Goal: Transaction & Acquisition: Purchase product/service

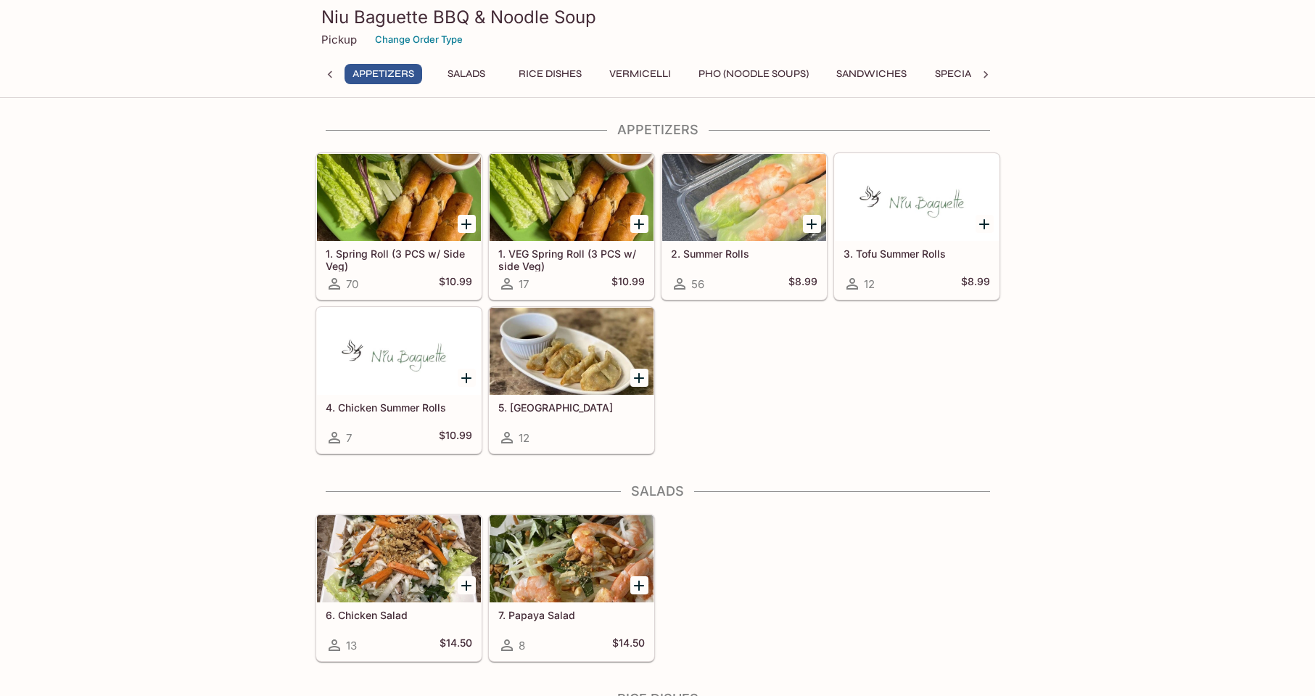
click at [466, 67] on button "Salads" at bounding box center [466, 74] width 65 height 20
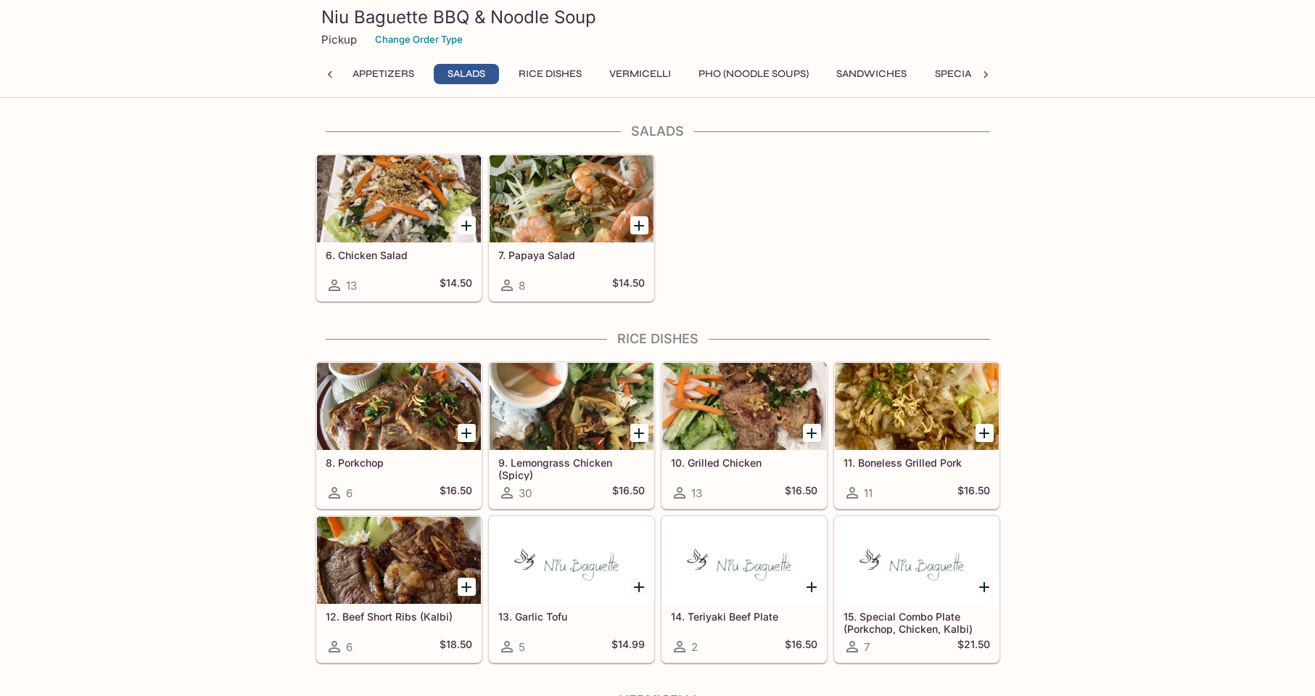
click at [537, 70] on button "Rice Dishes" at bounding box center [550, 74] width 79 height 20
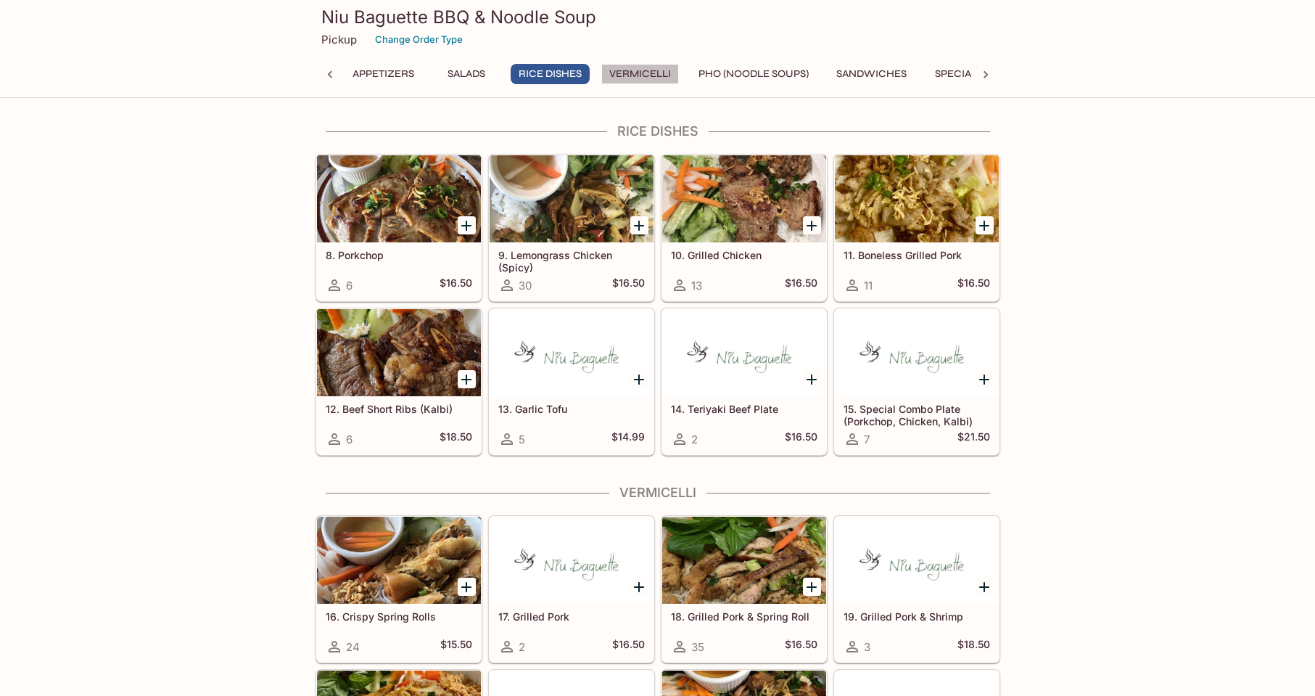
click at [621, 73] on button "Vermicelli" at bounding box center [640, 74] width 78 height 20
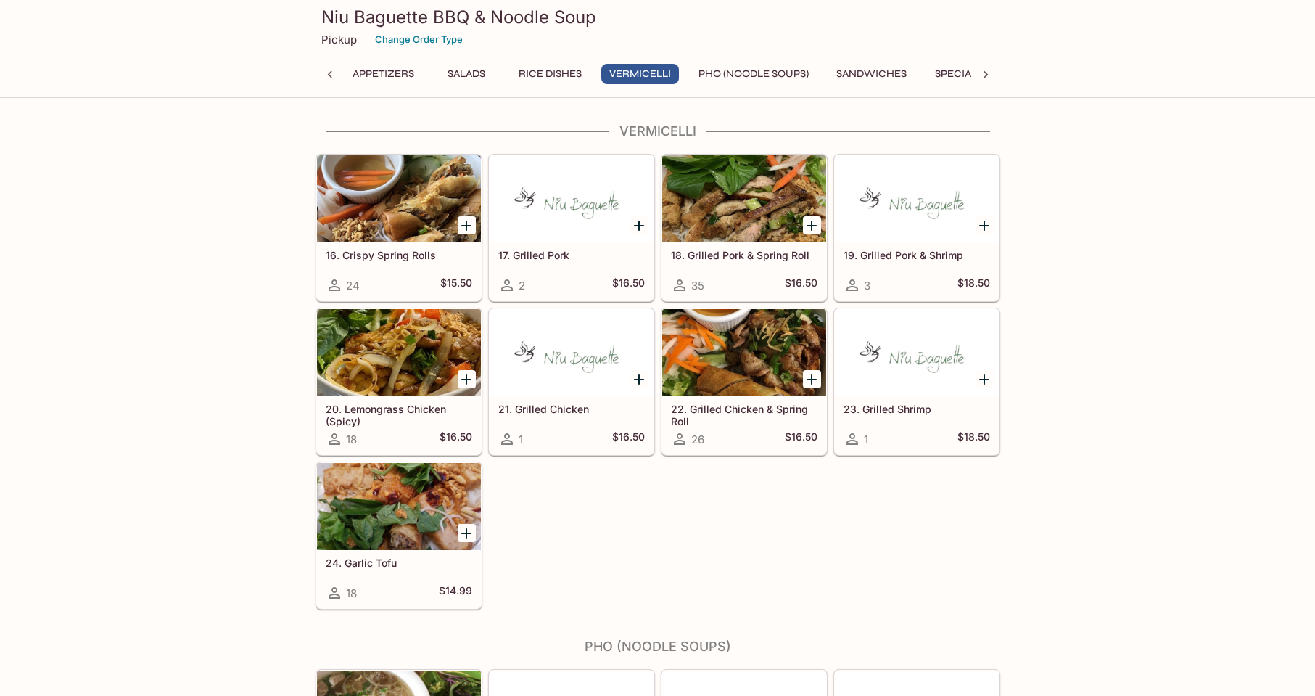
click at [759, 76] on button "Pho (Noodle Soups)" at bounding box center [754, 74] width 126 height 20
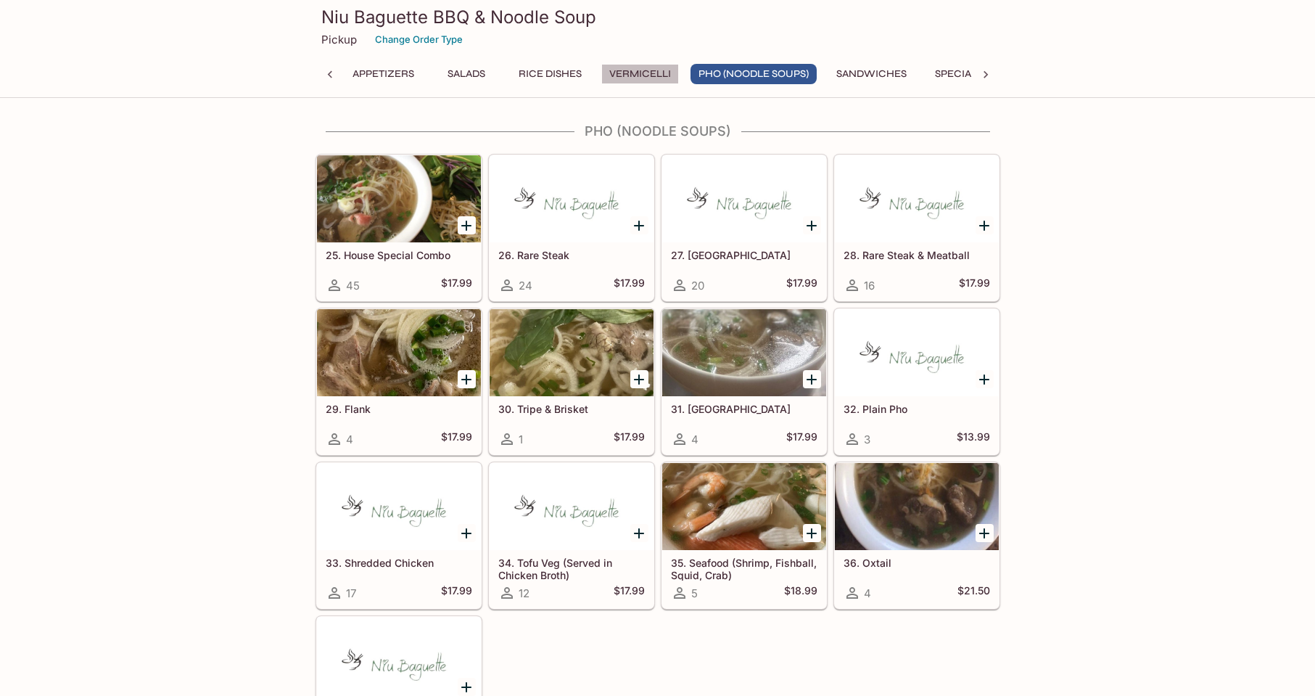
click at [640, 71] on button "Vermicelli" at bounding box center [640, 74] width 78 height 20
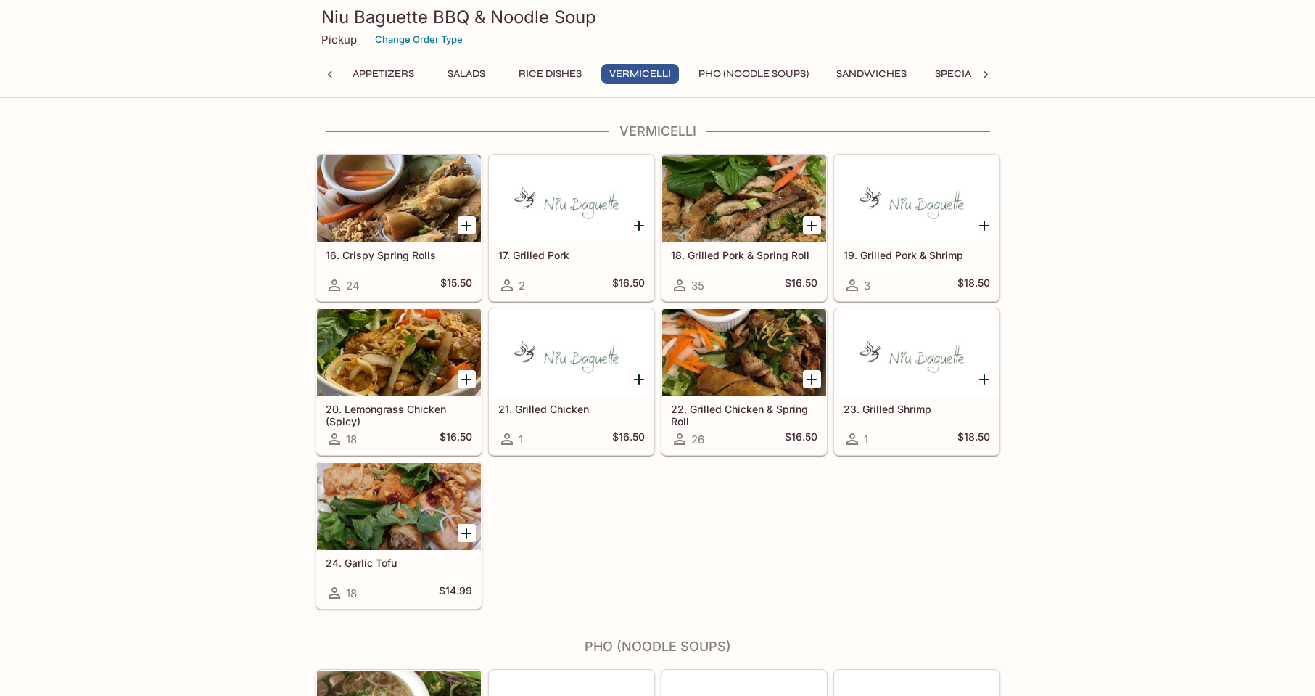
click at [879, 70] on button "Sandwiches" at bounding box center [871, 74] width 86 height 20
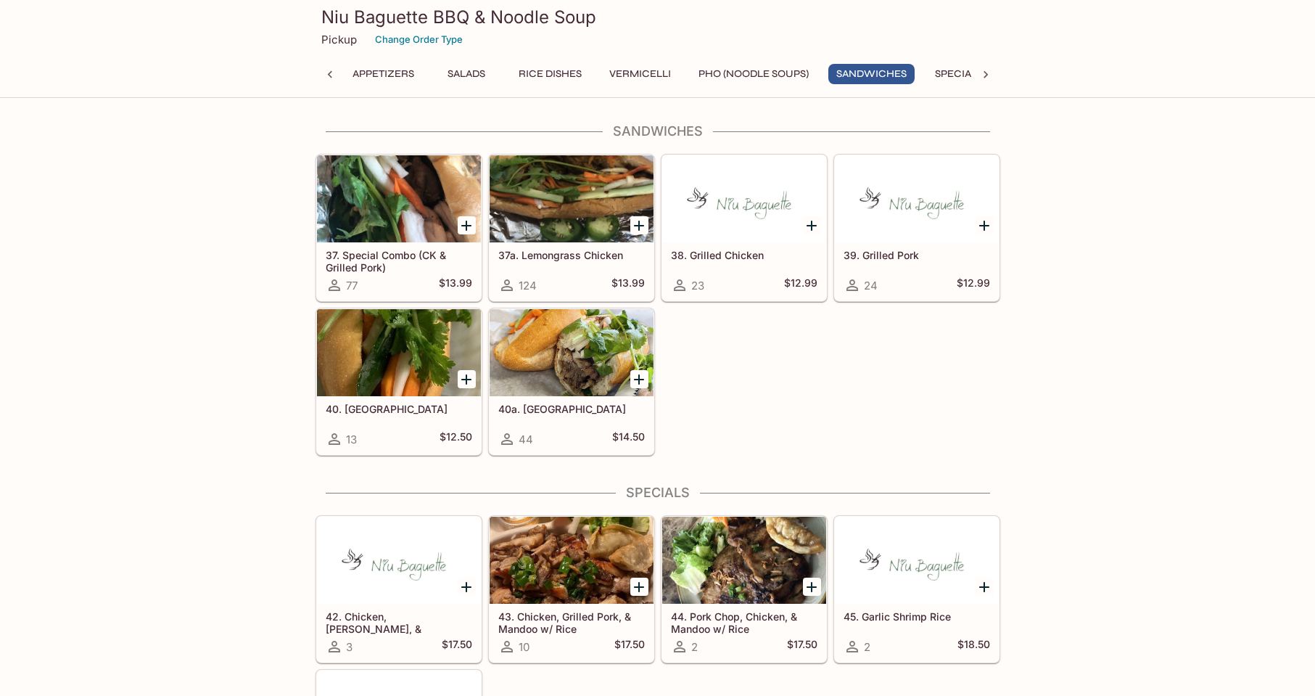
click at [964, 72] on button "Specials" at bounding box center [958, 74] width 65 height 20
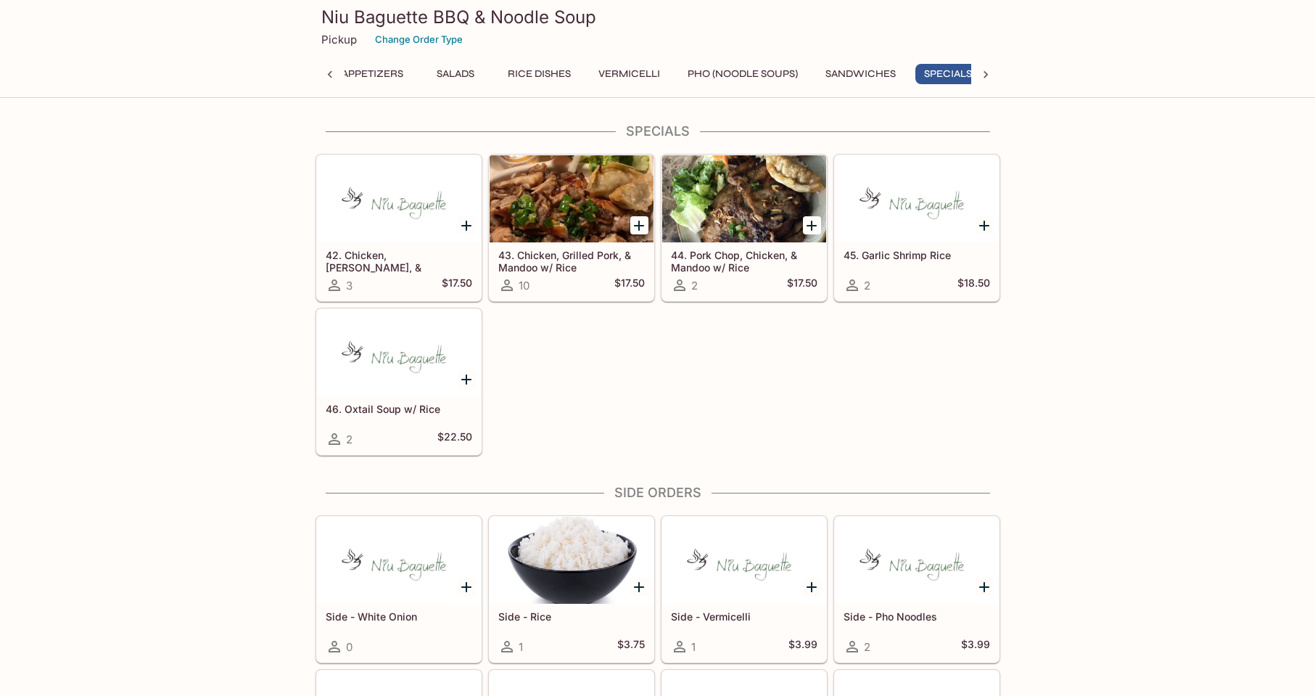
scroll to position [0, 30]
click at [327, 72] on icon at bounding box center [330, 74] width 15 height 15
click at [327, 72] on div "Appetizers Salads Rice Dishes Vermicelli Pho (Noodle Soups) Sandwiches Specials…" at bounding box center [658, 78] width 685 height 29
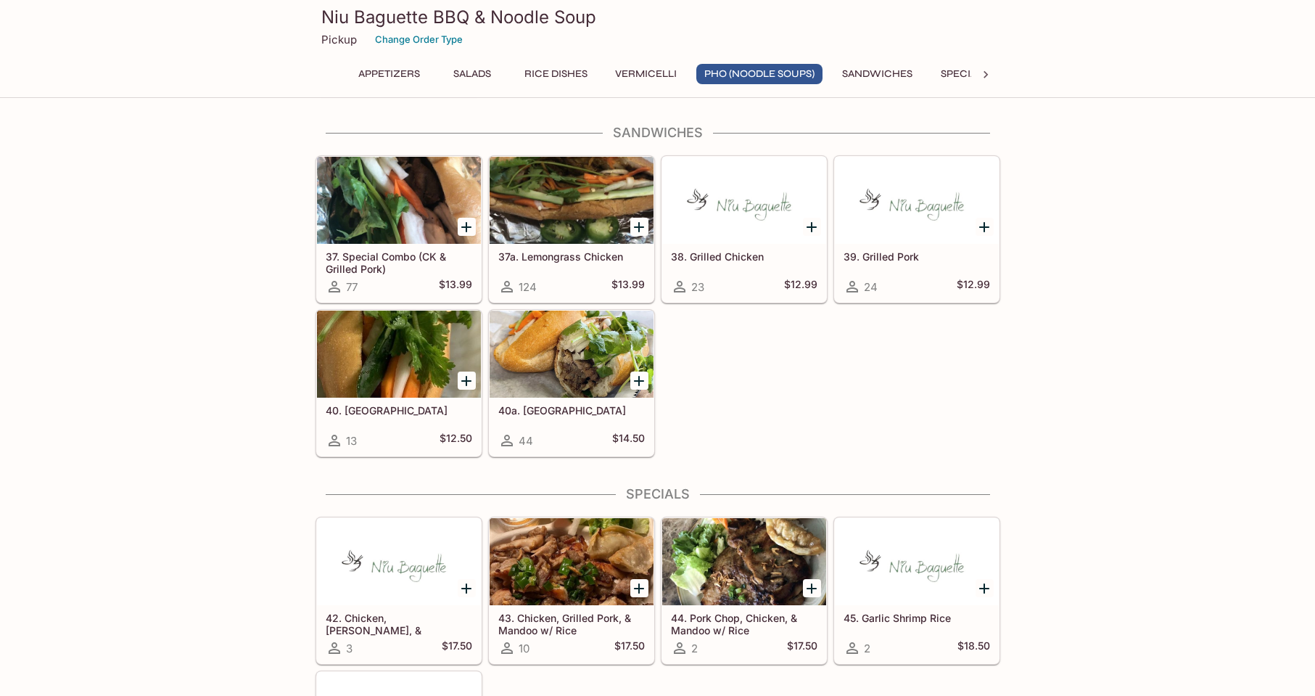
scroll to position [1966, 0]
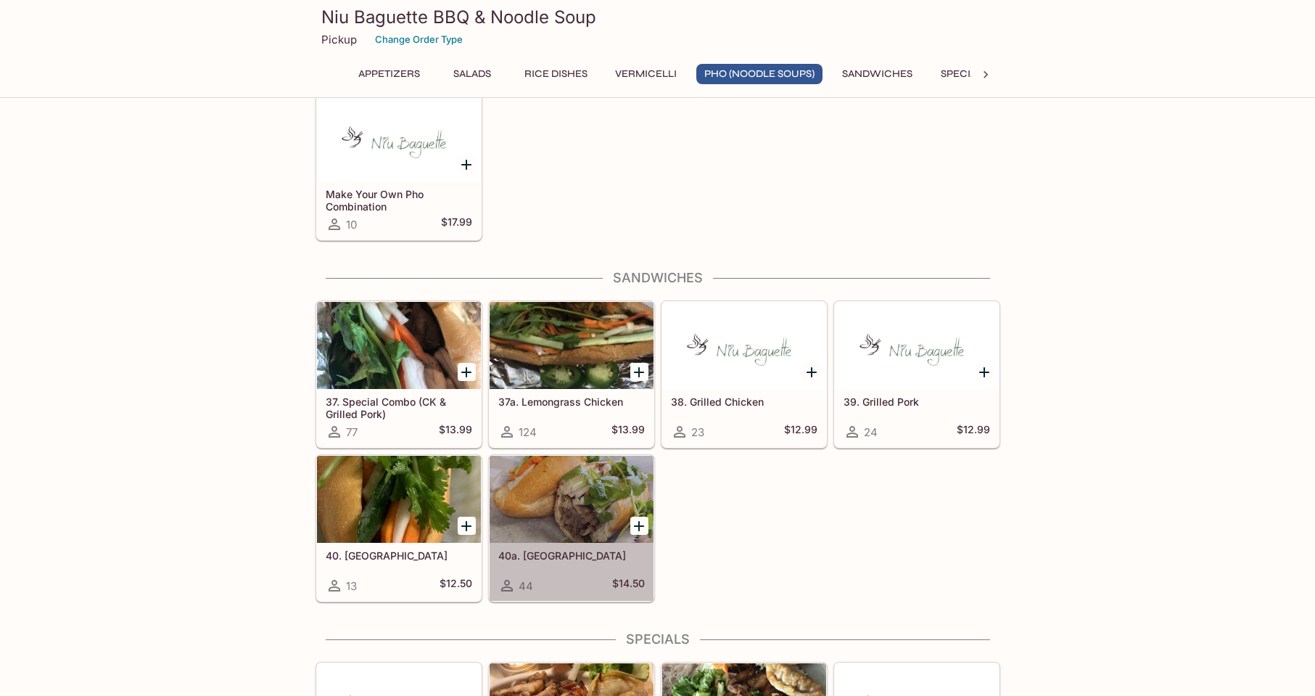
click at [580, 485] on div at bounding box center [572, 499] width 164 height 87
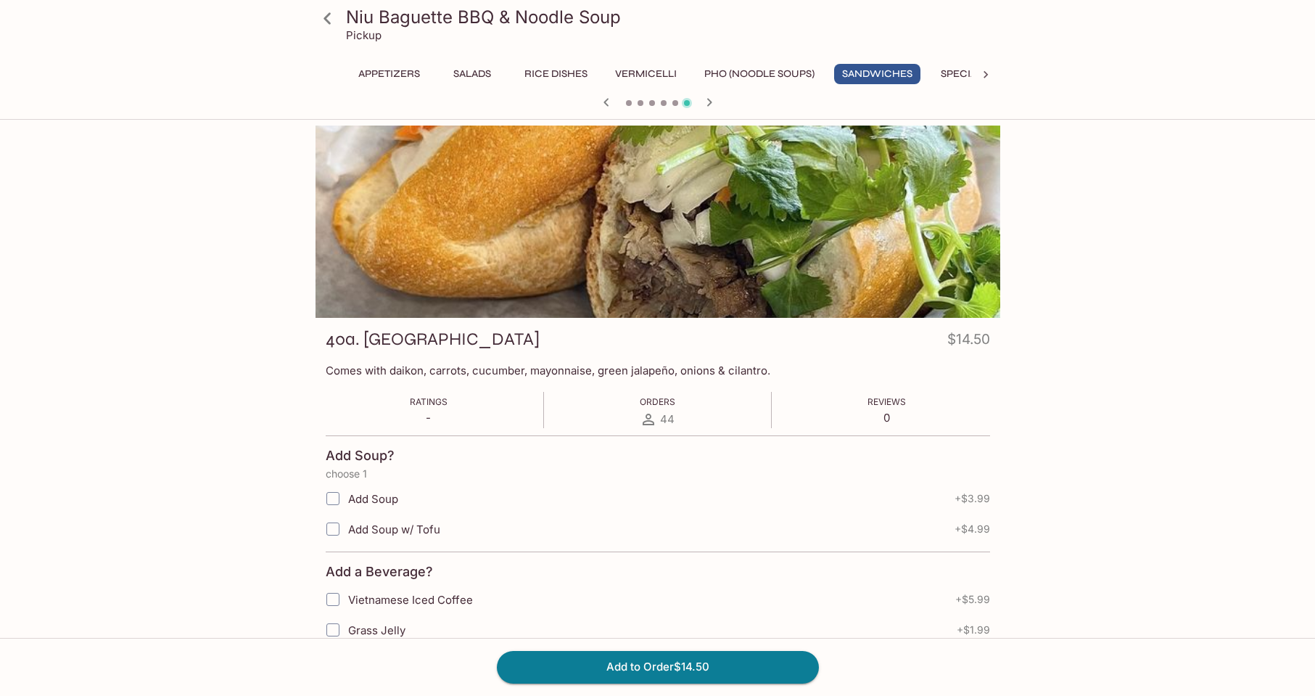
click at [334, 20] on icon at bounding box center [327, 18] width 25 height 25
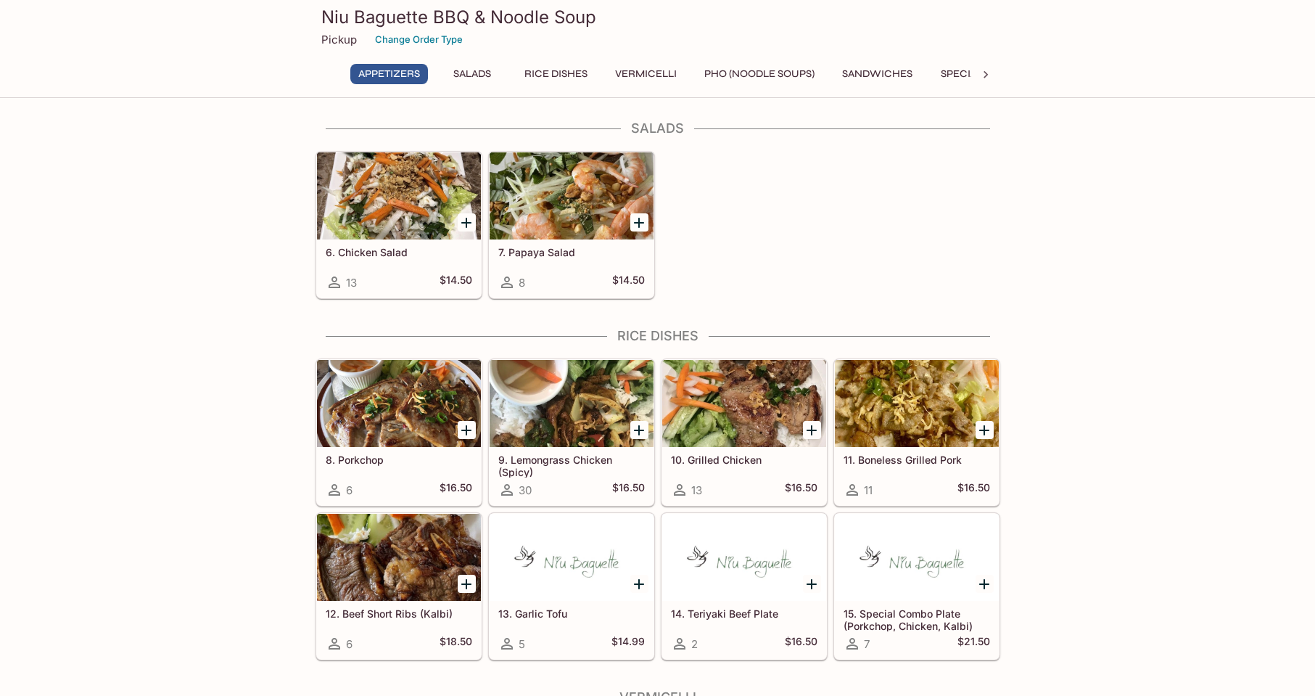
scroll to position [290, 0]
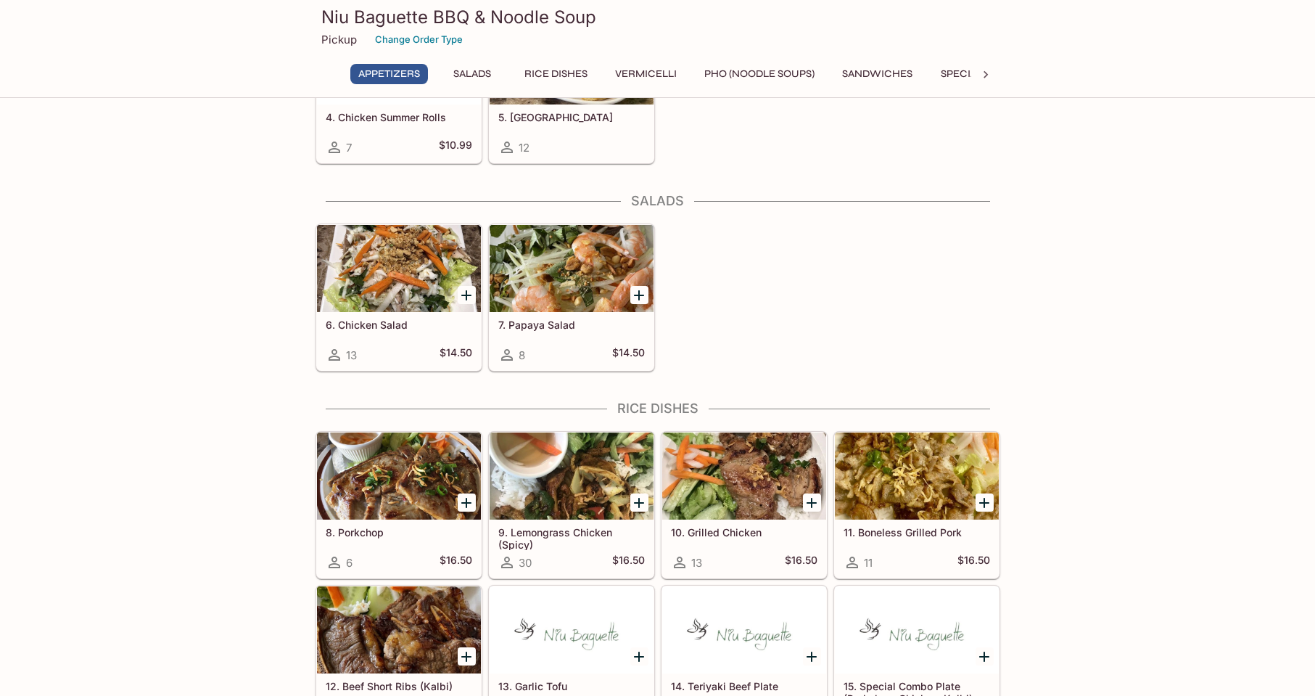
click at [876, 71] on button "Sandwiches" at bounding box center [877, 74] width 86 height 20
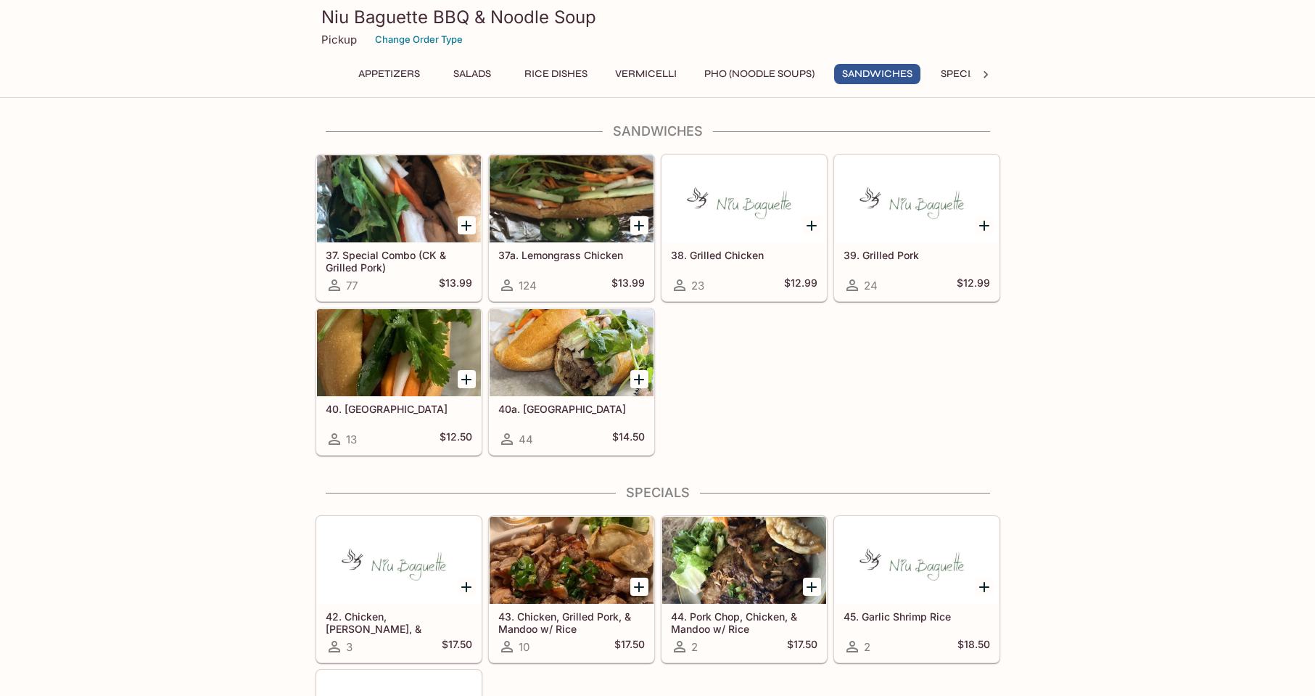
click at [579, 355] on div at bounding box center [572, 352] width 164 height 87
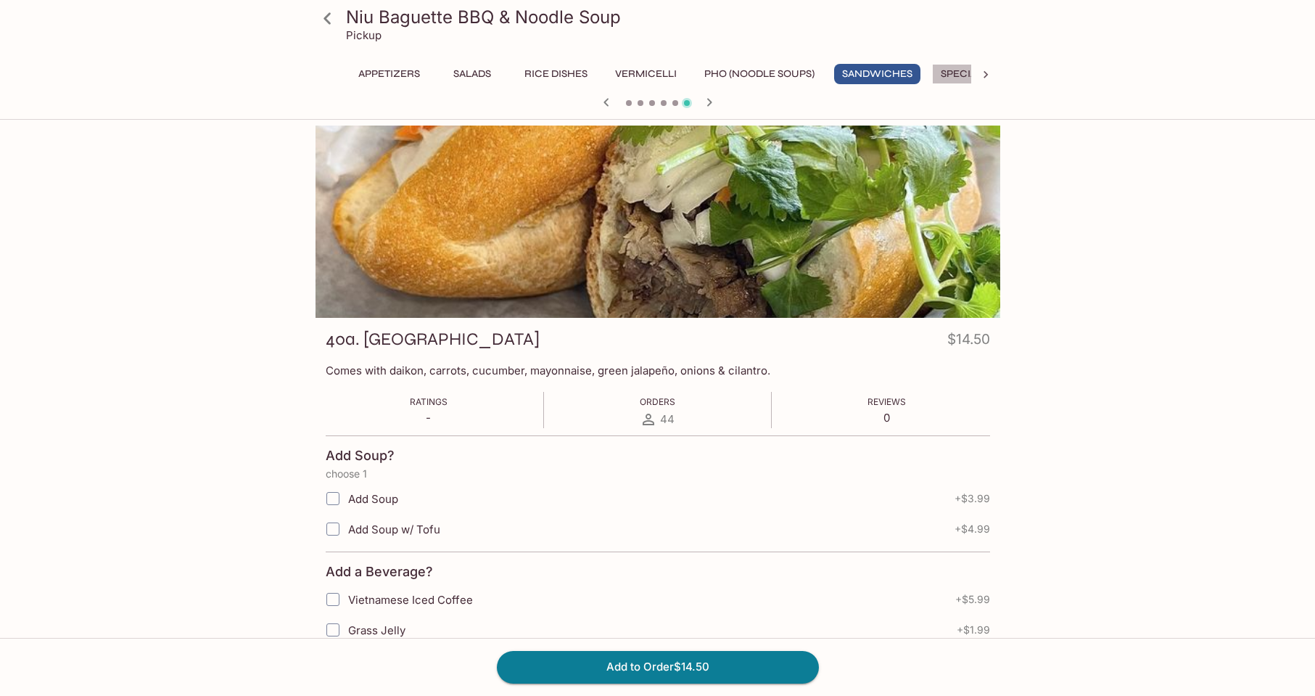
click at [959, 73] on button "Specials" at bounding box center [964, 74] width 65 height 20
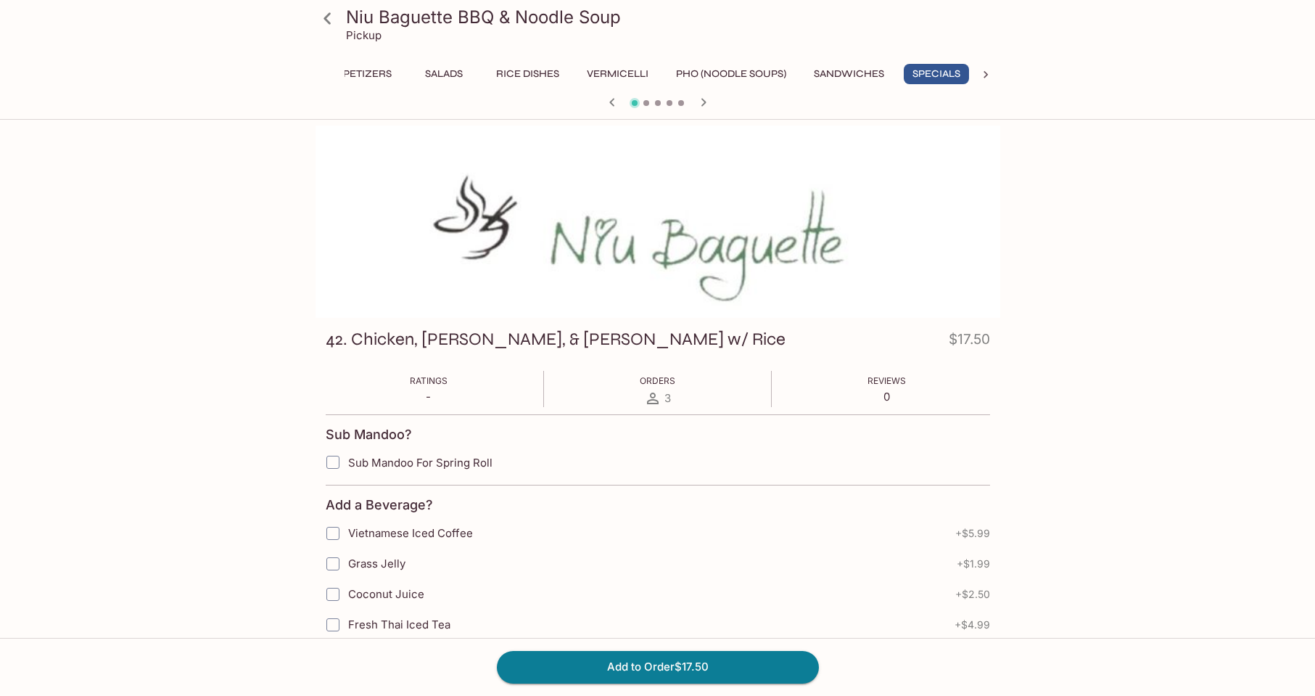
scroll to position [0, 30]
click at [866, 70] on button "Sandwiches" at bounding box center [847, 74] width 86 height 20
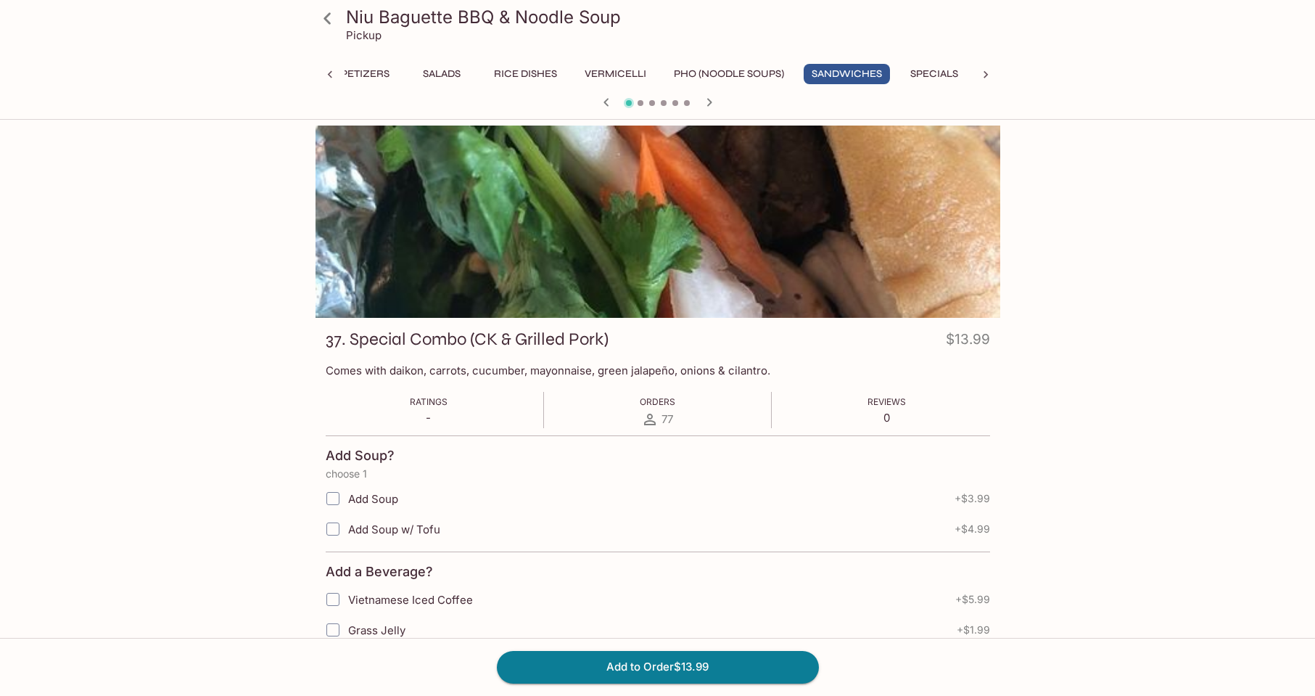
click at [745, 72] on button "Pho (Noodle Soups)" at bounding box center [729, 74] width 126 height 20
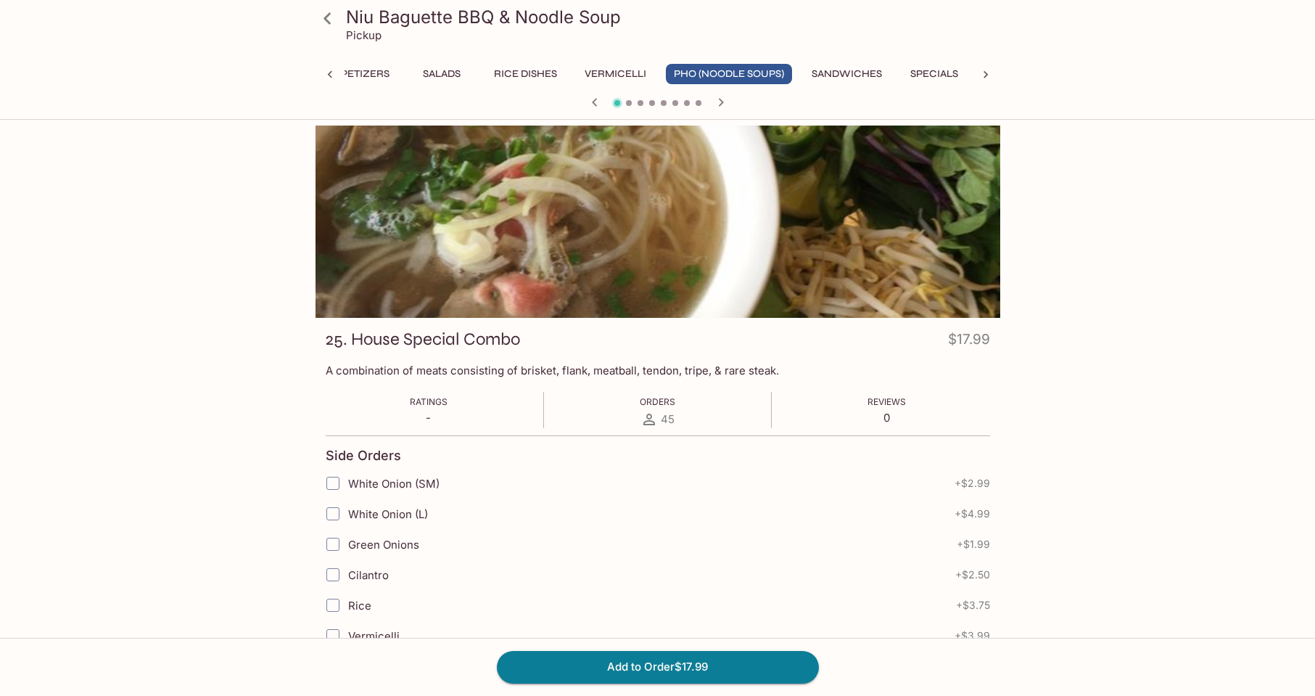
click at [620, 69] on button "Vermicelli" at bounding box center [616, 74] width 78 height 20
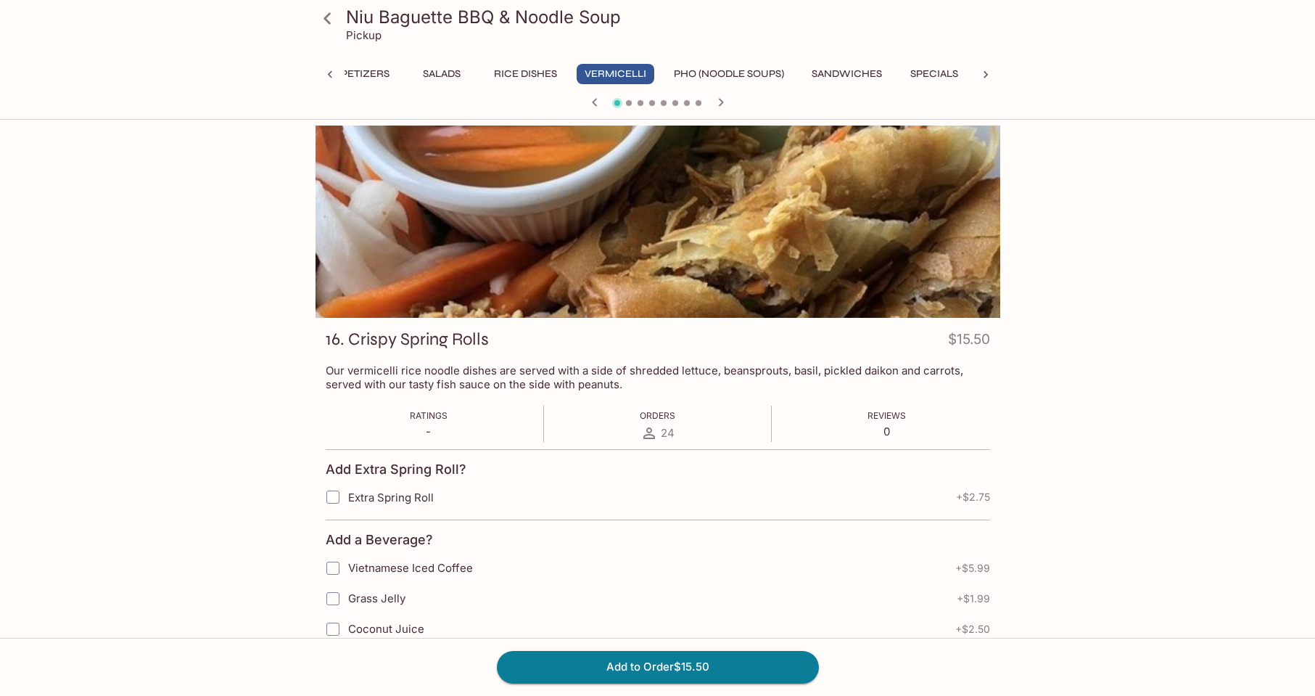
click at [527, 71] on button "Rice Dishes" at bounding box center [525, 74] width 79 height 20
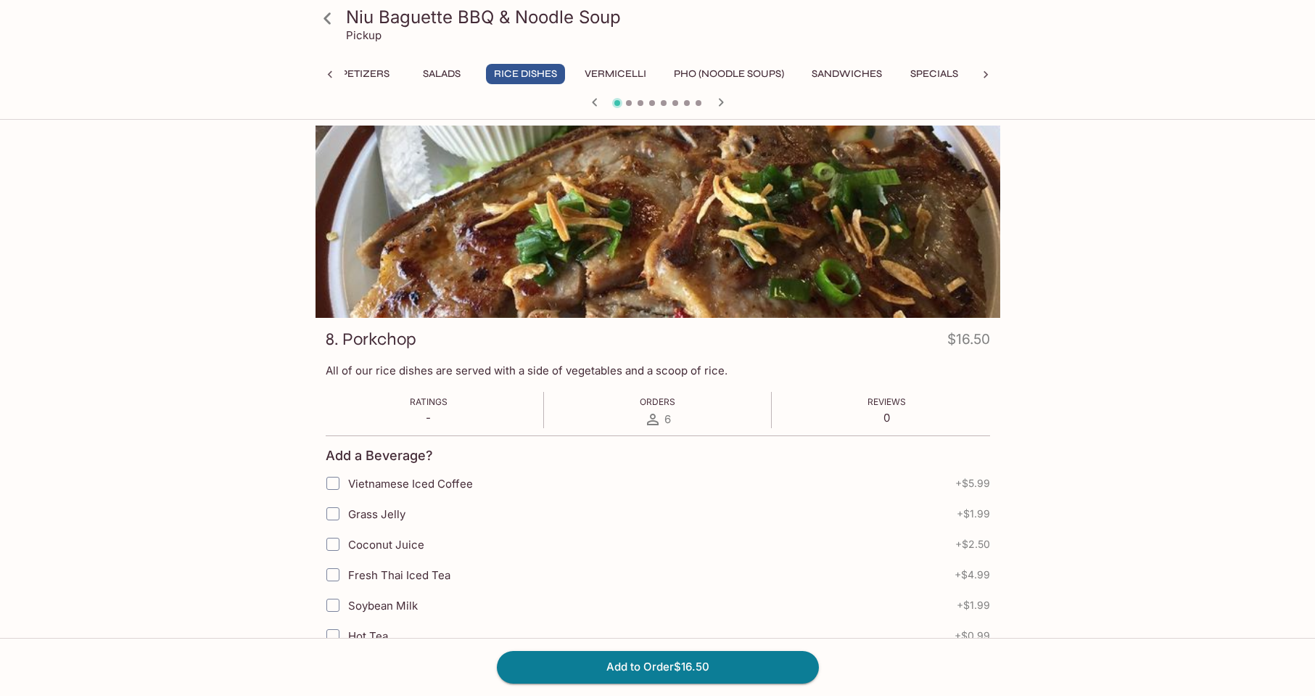
click at [445, 71] on button "Salads" at bounding box center [441, 74] width 65 height 20
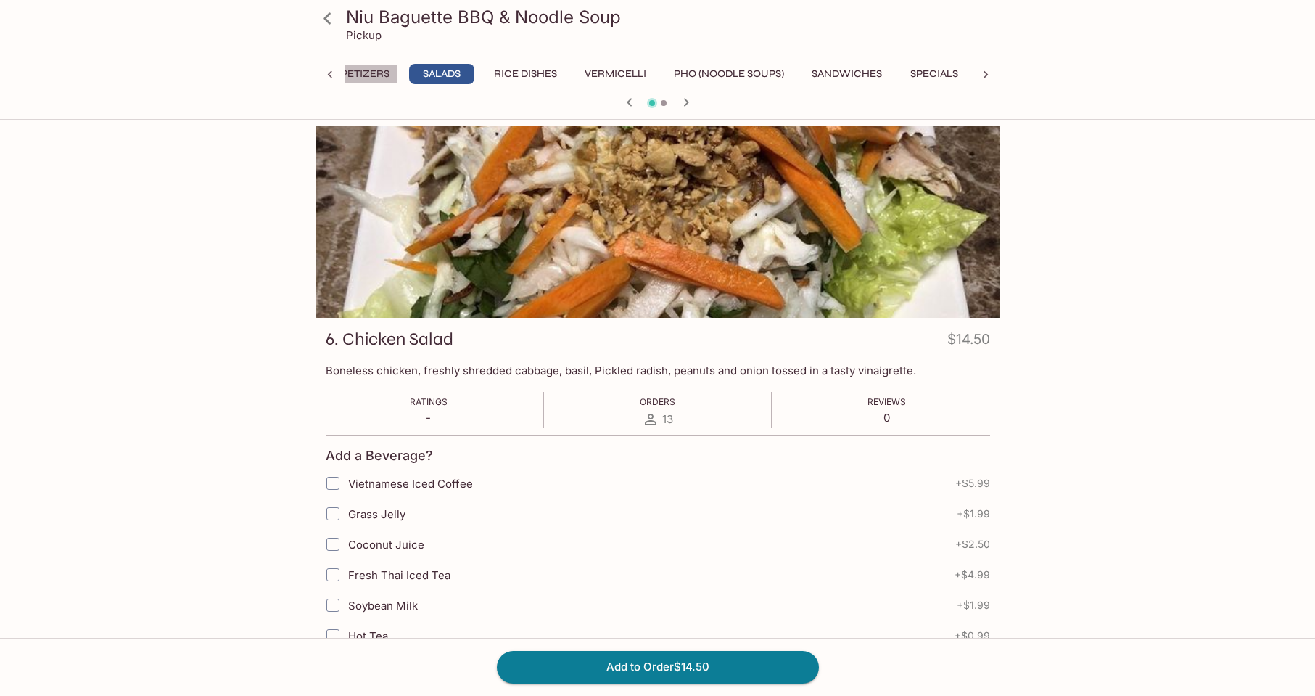
click at [366, 71] on button "Appetizers" at bounding box center [359, 74] width 78 height 20
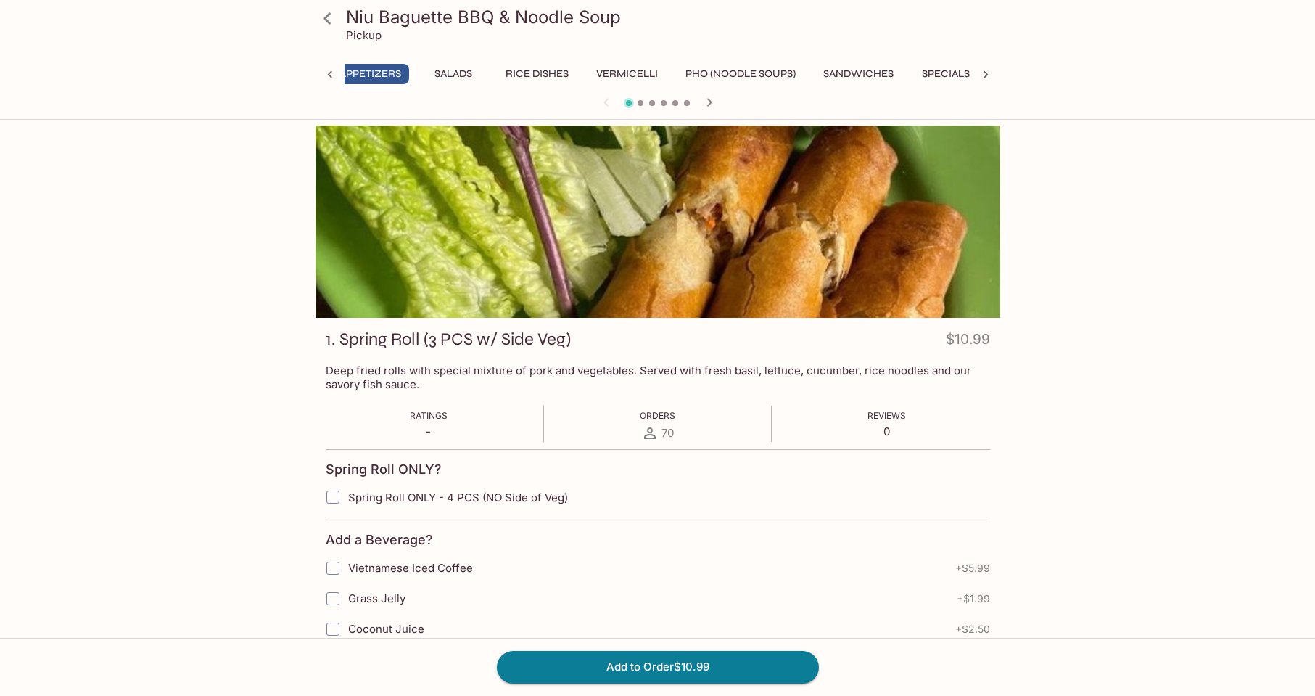
scroll to position [0, 6]
click at [454, 75] on button "Salads" at bounding box center [466, 74] width 65 height 20
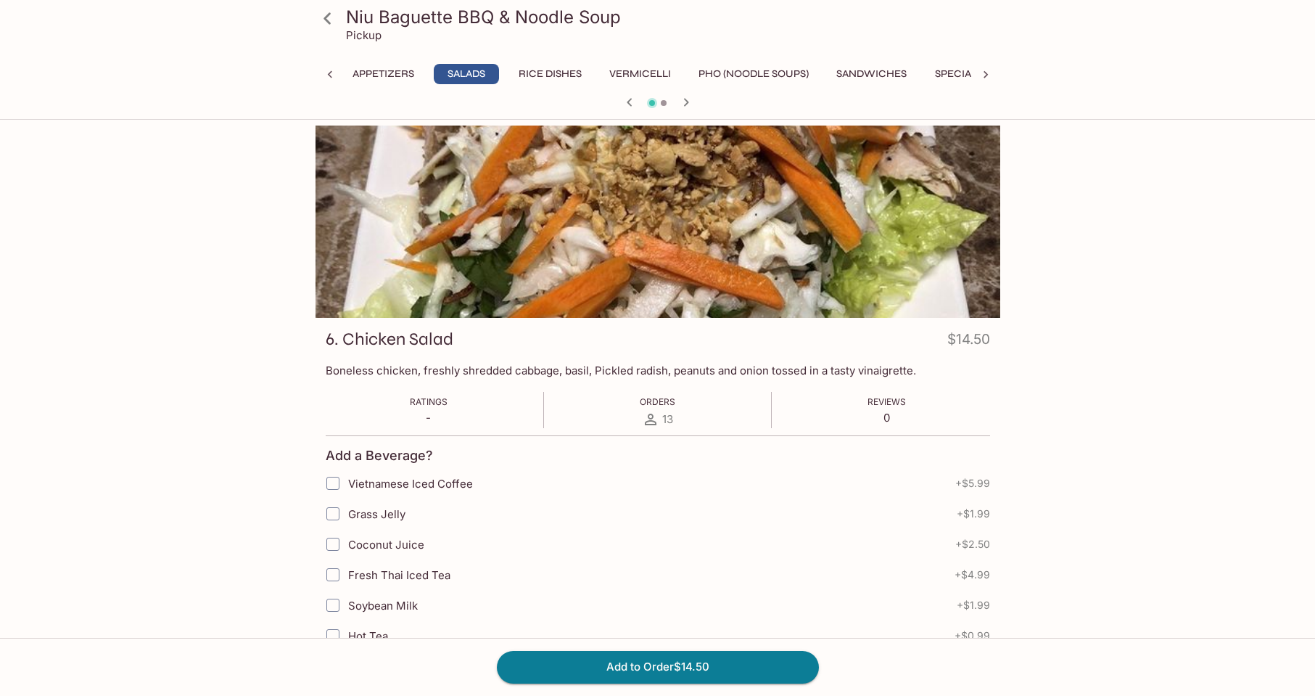
click at [556, 74] on button "Rice Dishes" at bounding box center [550, 74] width 79 height 20
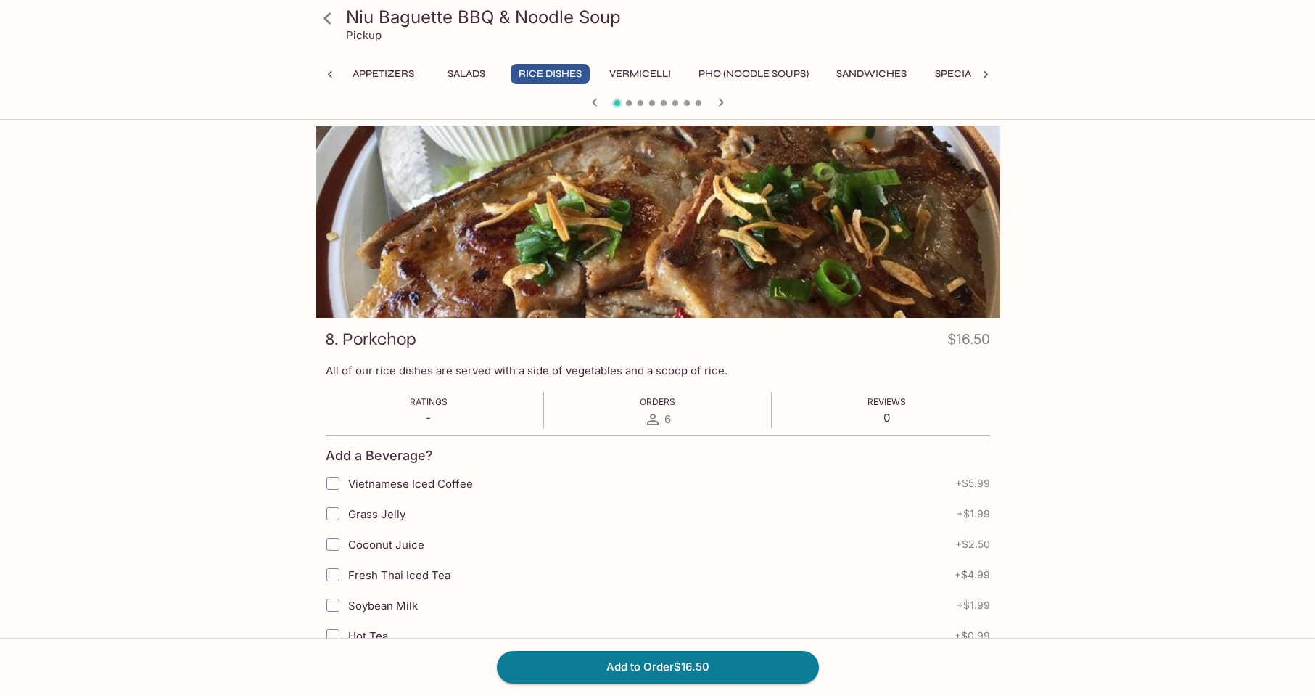
click at [643, 71] on button "Vermicelli" at bounding box center [640, 74] width 78 height 20
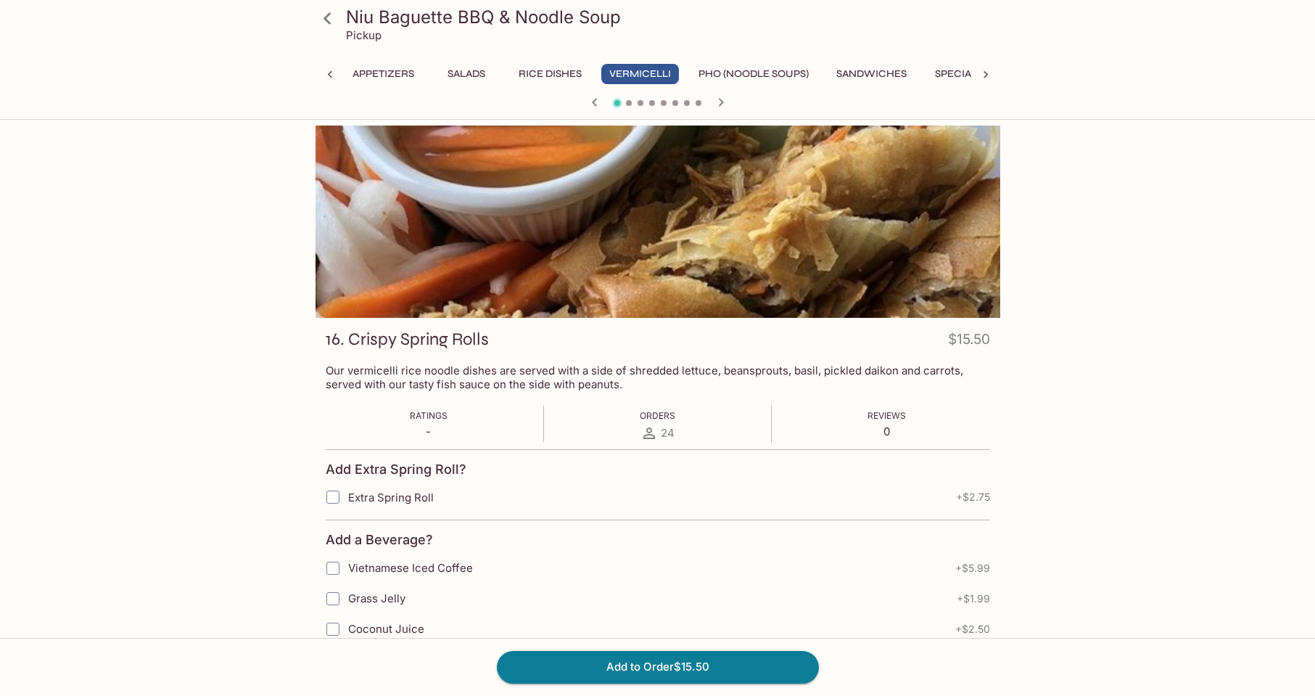
click at [741, 69] on button "Pho (Noodle Soups)" at bounding box center [754, 74] width 126 height 20
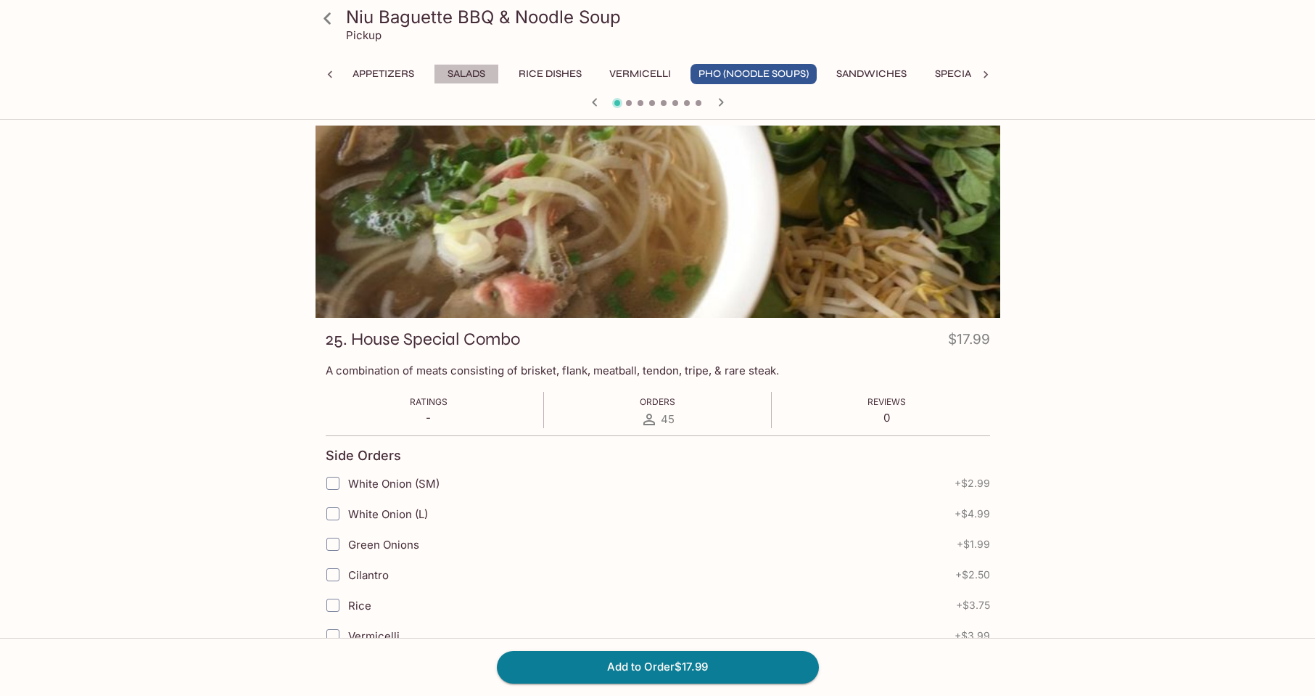
click at [485, 70] on button "Salads" at bounding box center [466, 74] width 65 height 20
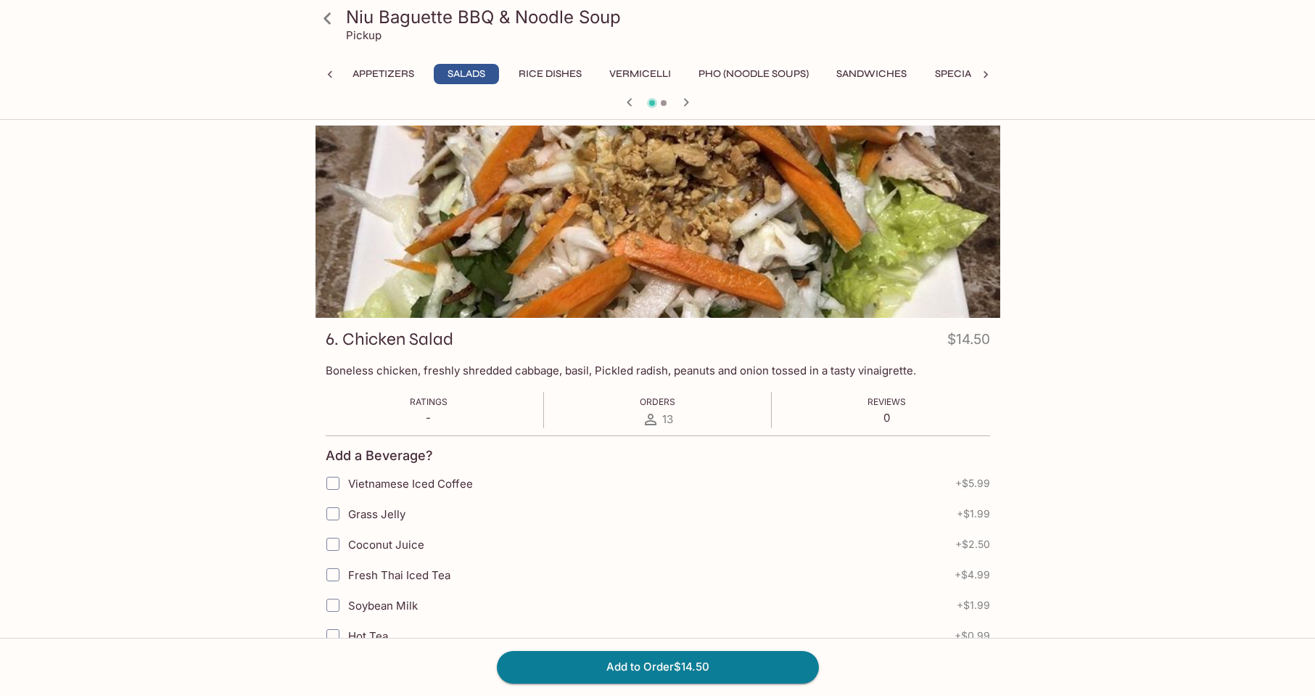
click at [384, 67] on button "Appetizers" at bounding box center [384, 74] width 78 height 20
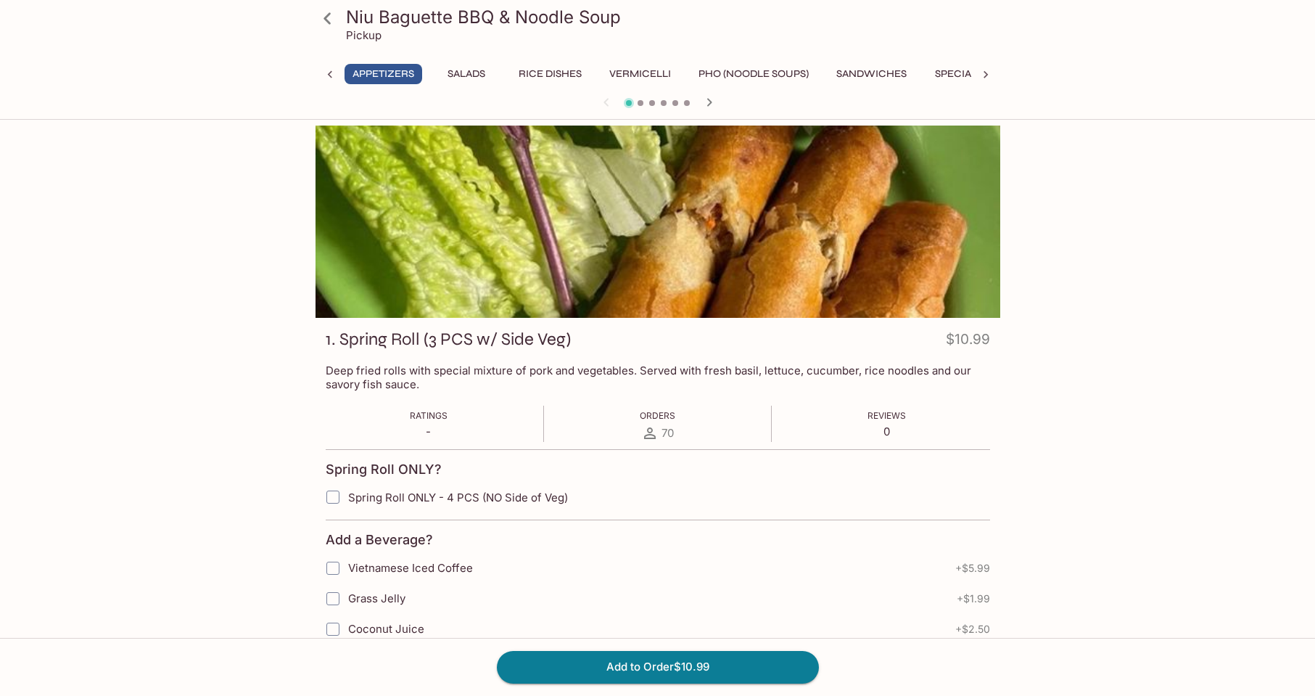
click at [714, 102] on icon "button" at bounding box center [709, 102] width 17 height 17
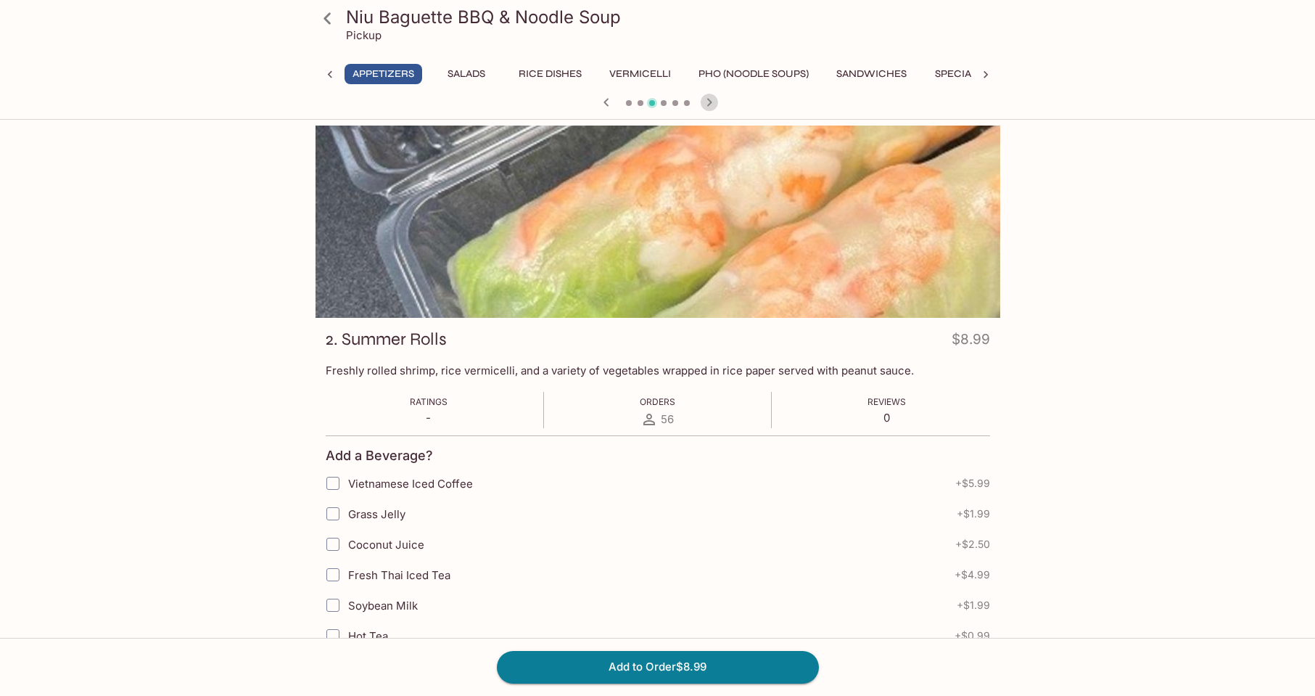
click at [714, 102] on icon "button" at bounding box center [709, 102] width 17 height 17
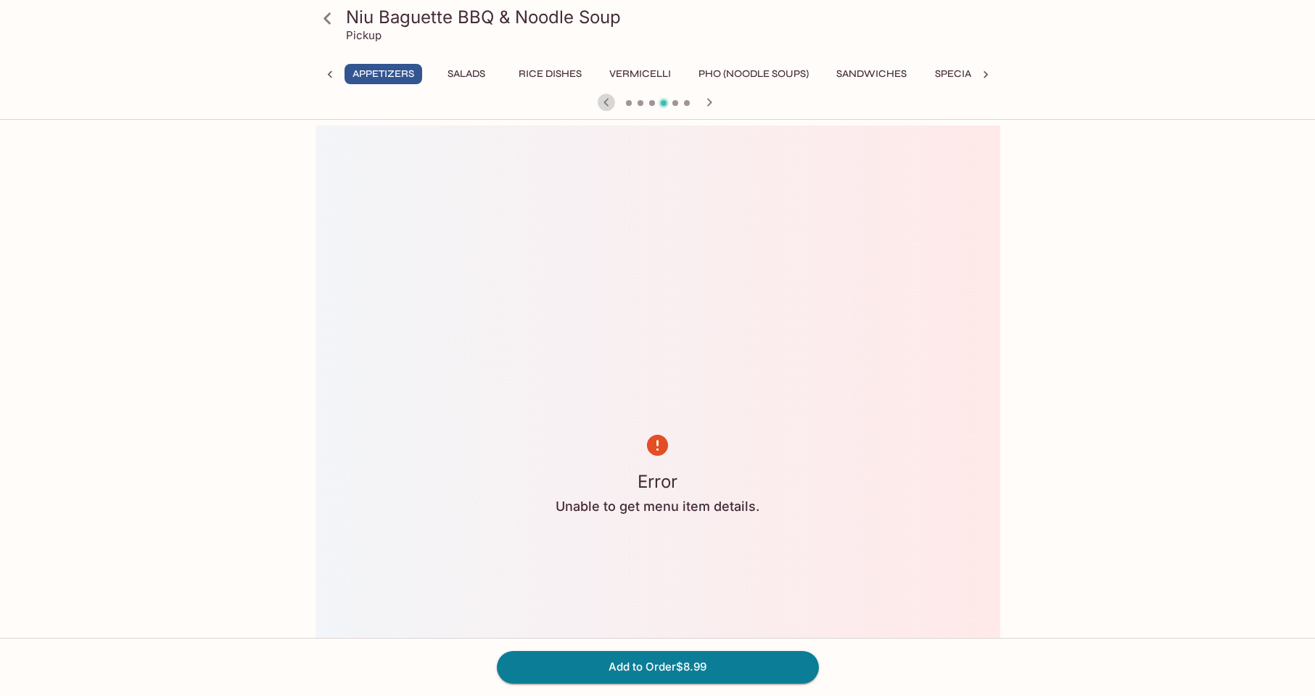
click at [605, 98] on icon "button" at bounding box center [606, 102] width 17 height 17
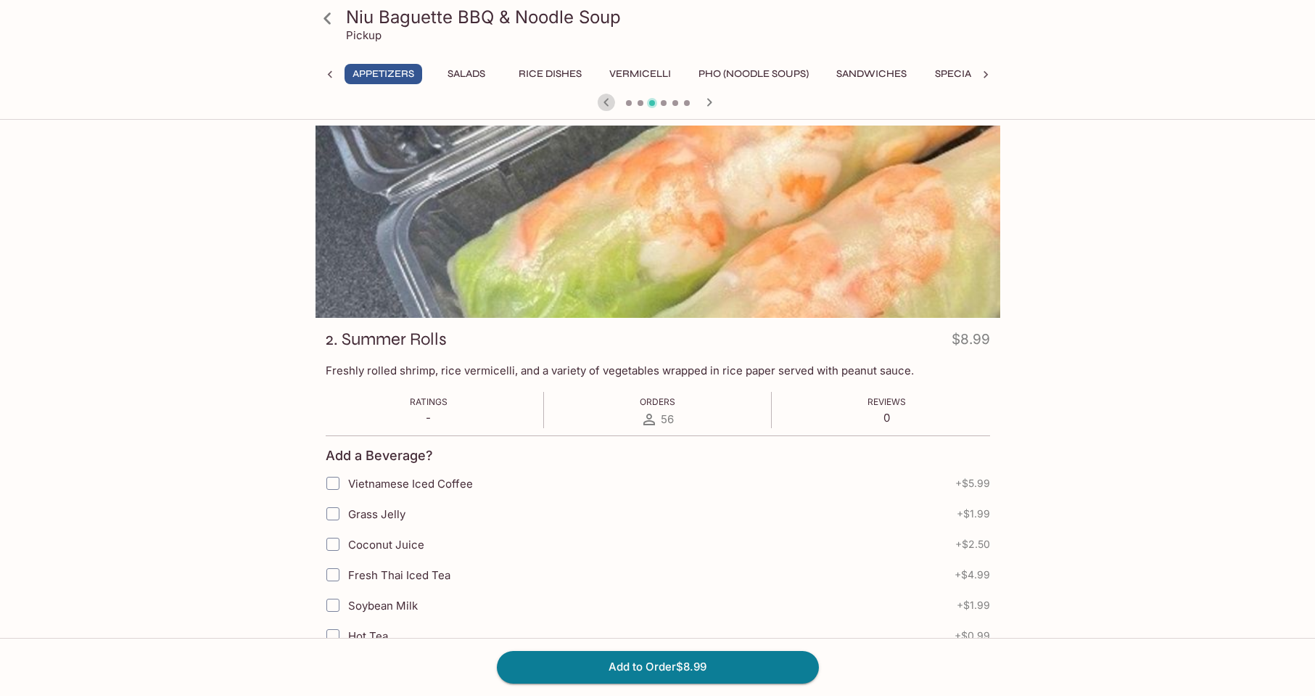
click at [605, 98] on icon "button" at bounding box center [606, 102] width 17 height 17
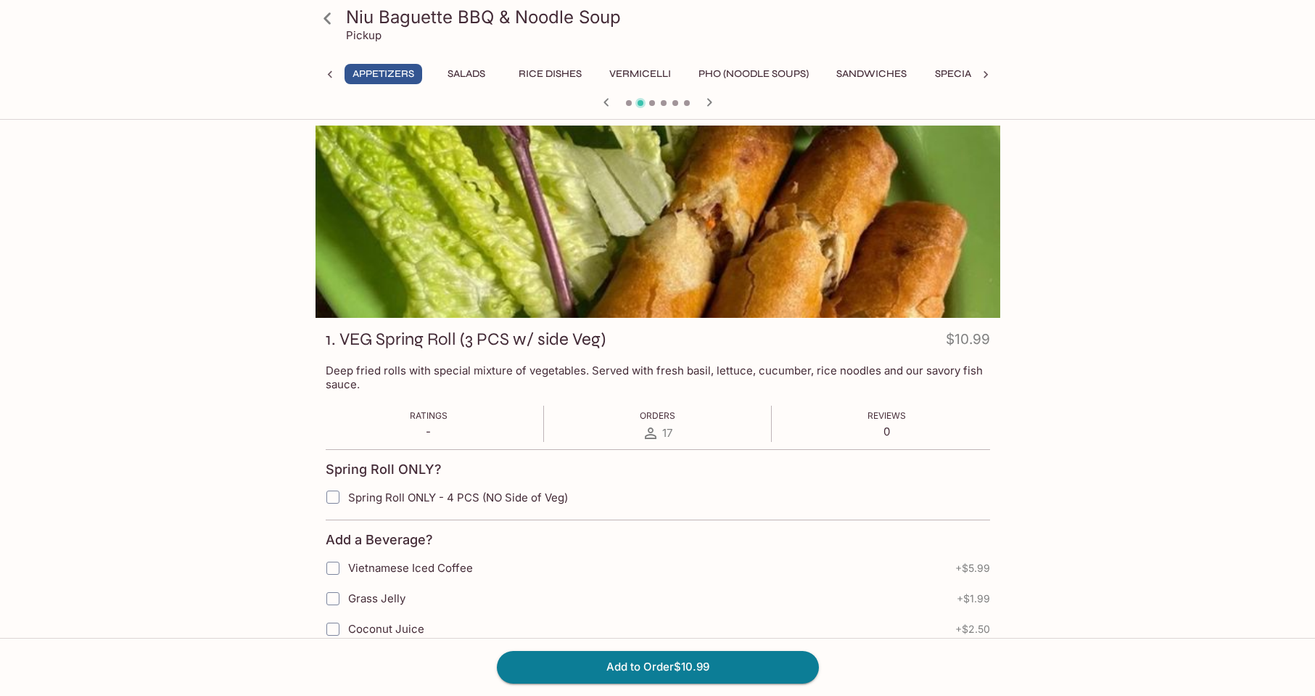
click at [606, 98] on icon "button" at bounding box center [606, 102] width 17 height 17
click at [889, 67] on button "Sandwiches" at bounding box center [871, 74] width 86 height 20
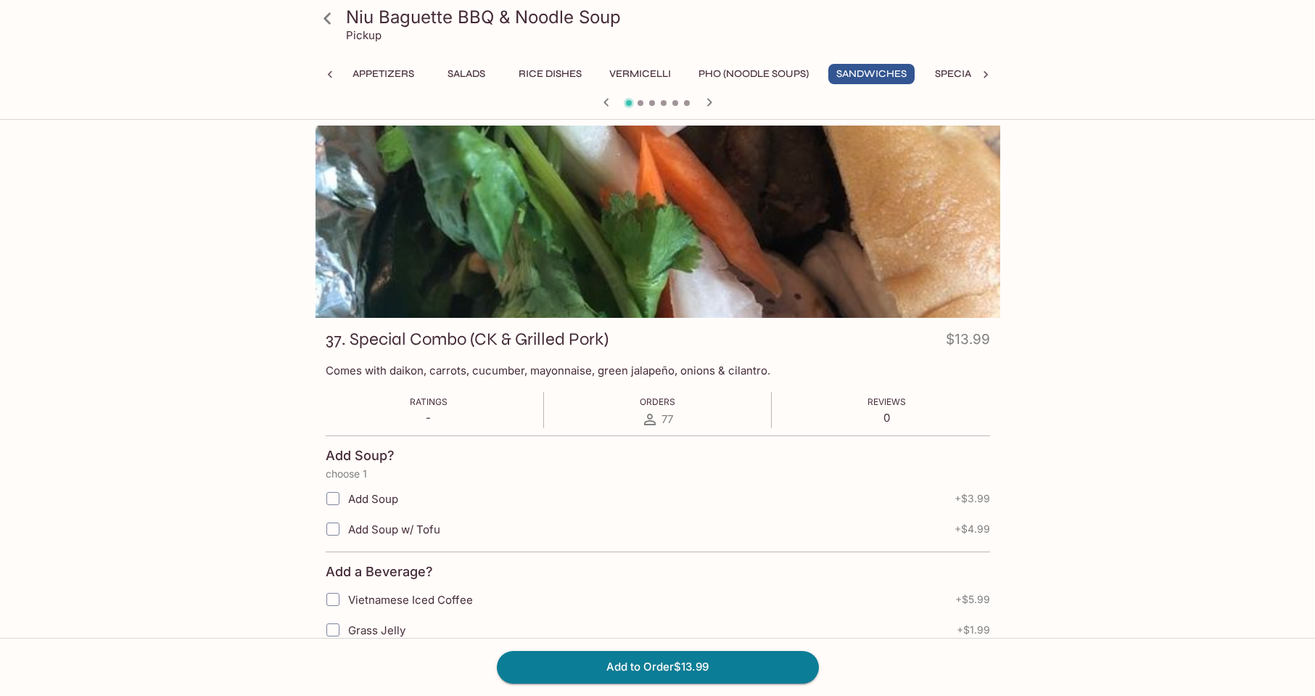
click at [710, 101] on icon "button" at bounding box center [708, 102] width 5 height 8
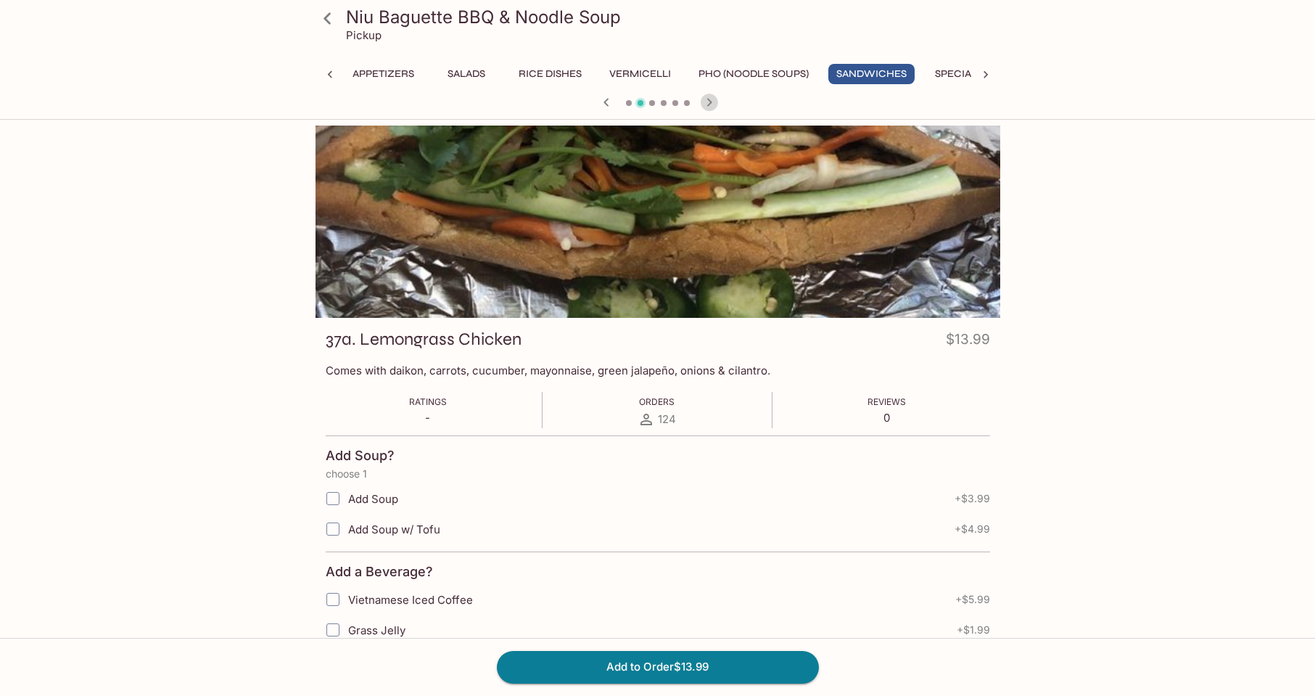
click at [707, 101] on icon "button" at bounding box center [709, 102] width 17 height 17
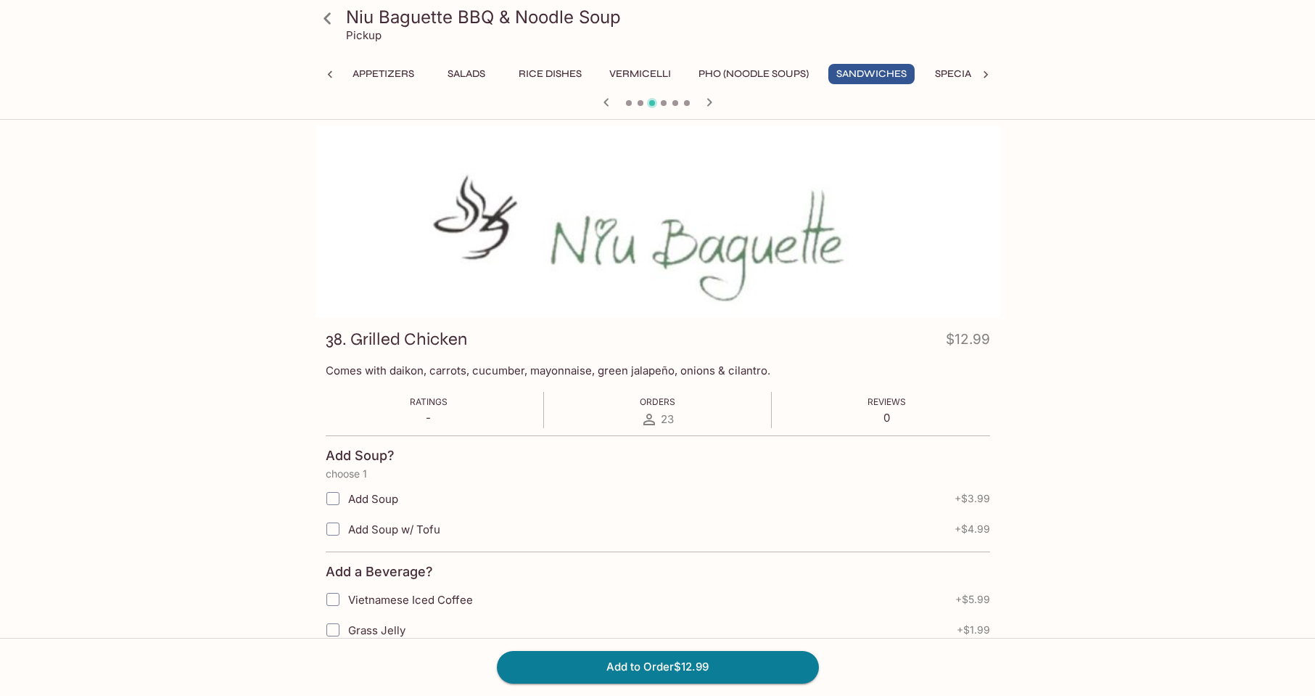
click at [706, 102] on icon "button" at bounding box center [709, 102] width 17 height 17
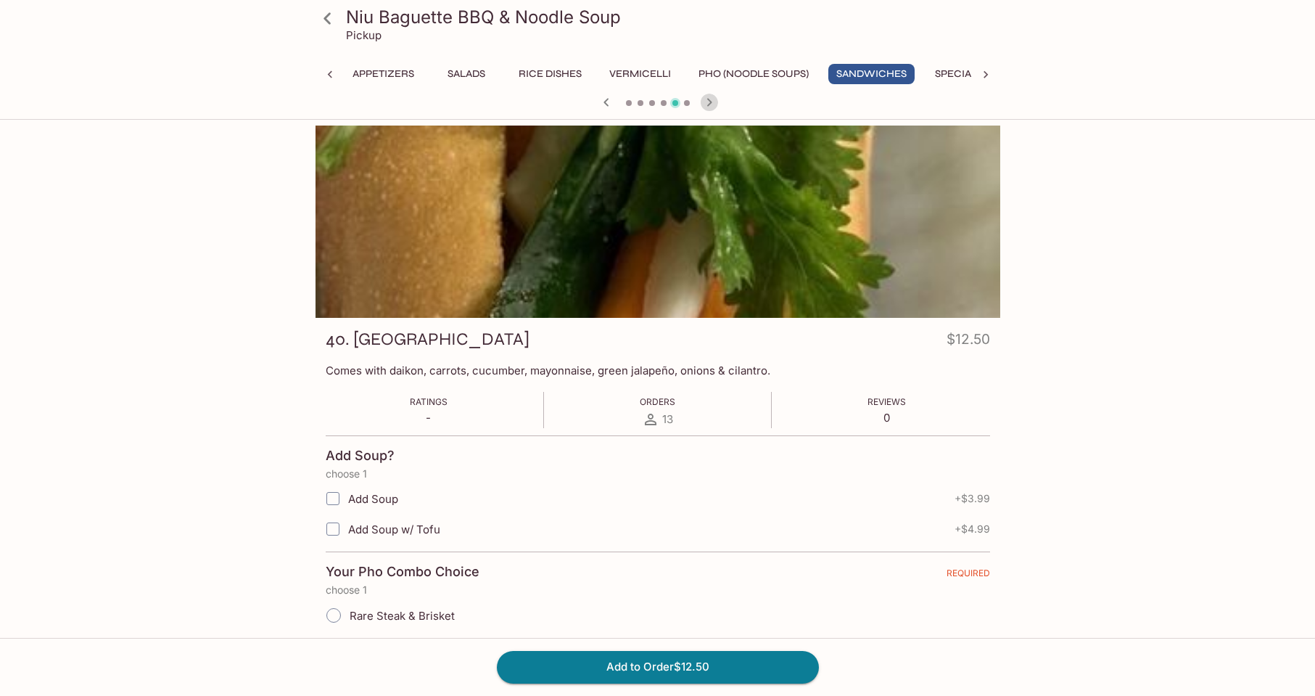
click at [706, 102] on icon "button" at bounding box center [709, 102] width 17 height 17
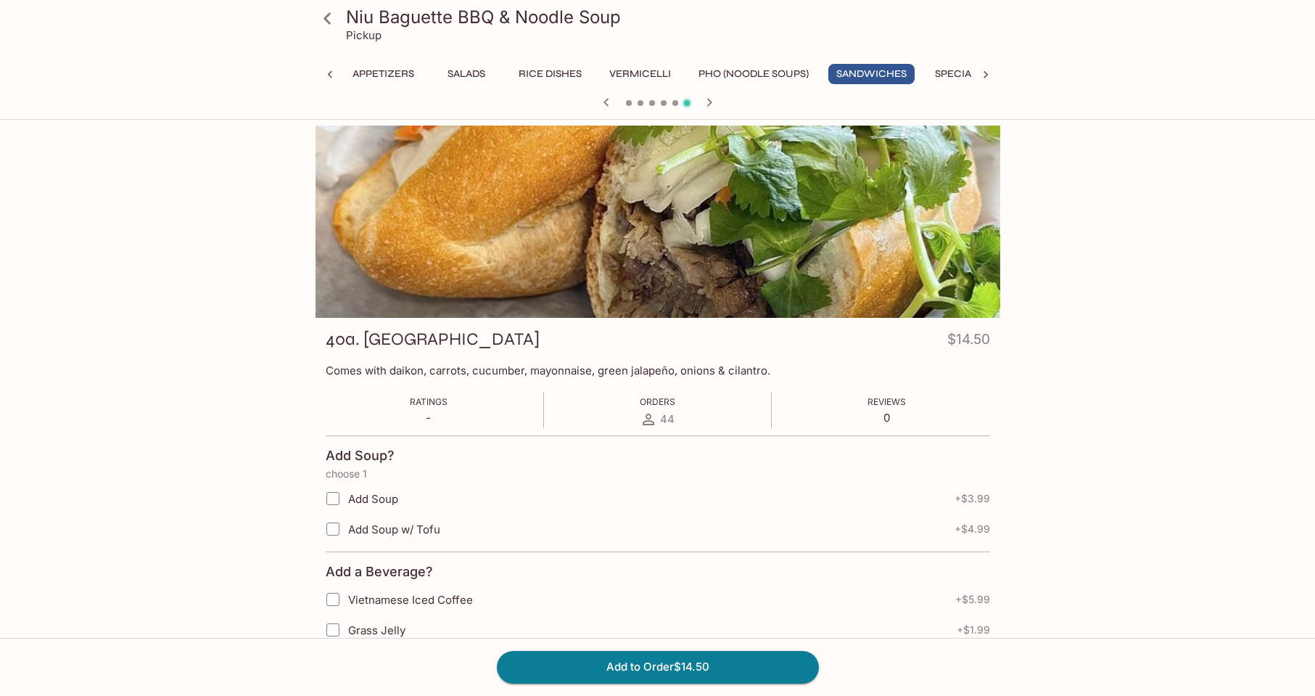
click at [606, 104] on icon "button" at bounding box center [605, 102] width 5 height 8
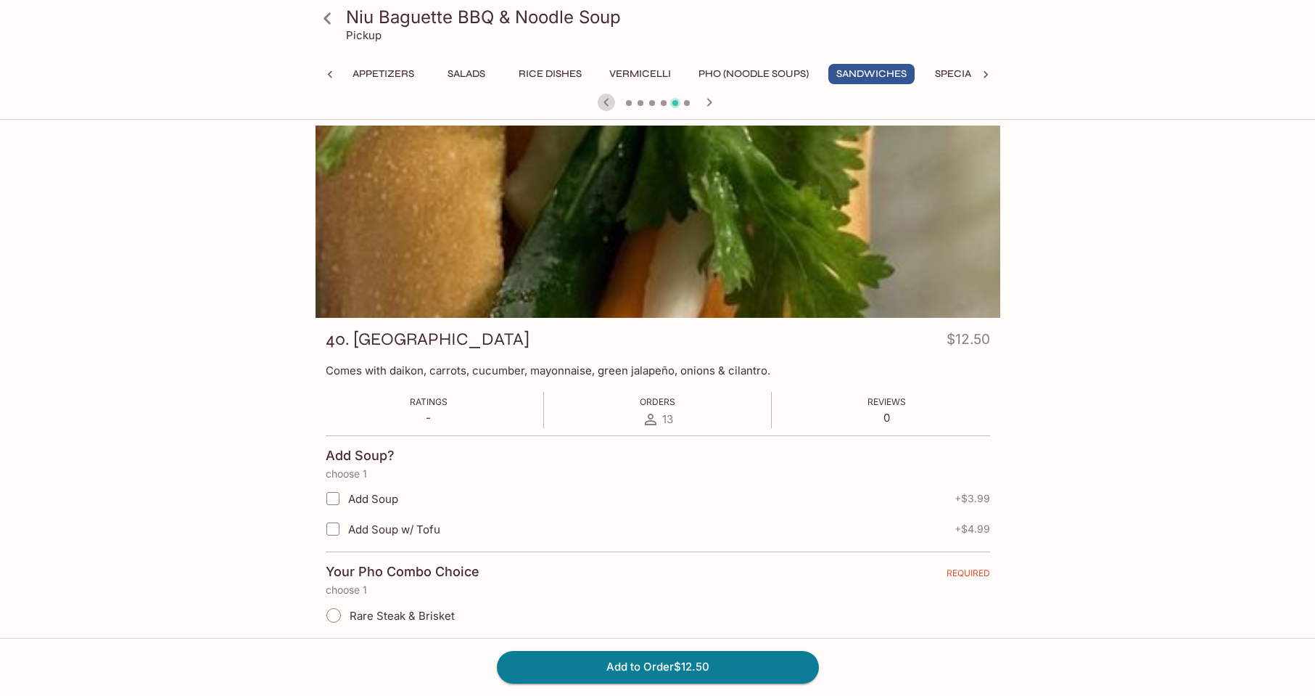
click at [603, 104] on icon "button" at bounding box center [606, 102] width 17 height 17
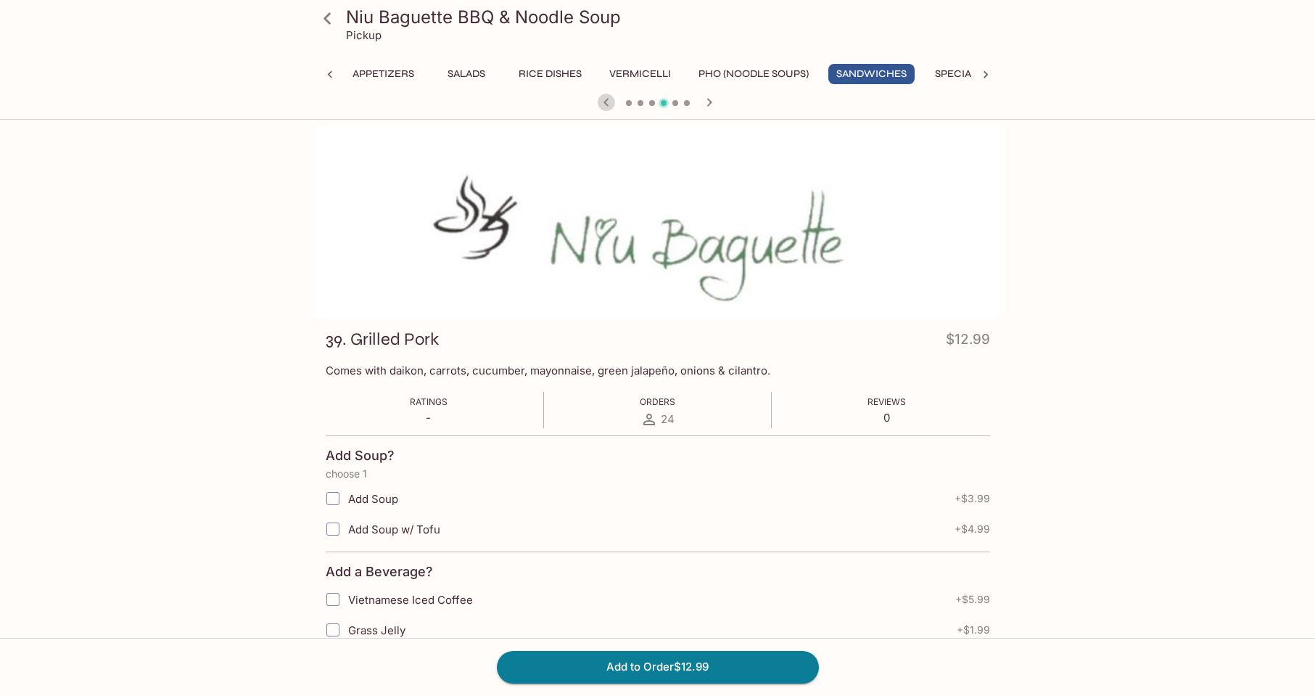
click at [603, 104] on icon "button" at bounding box center [606, 102] width 17 height 17
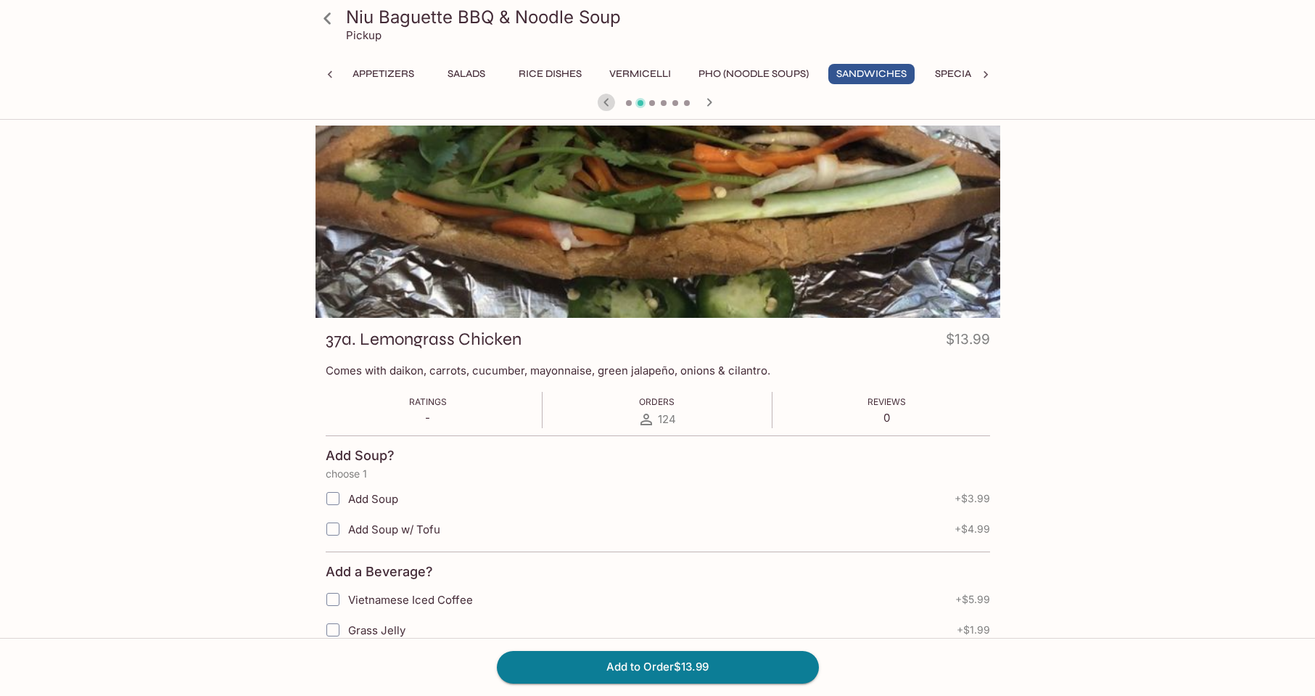
click at [606, 104] on icon "button" at bounding box center [605, 102] width 5 height 8
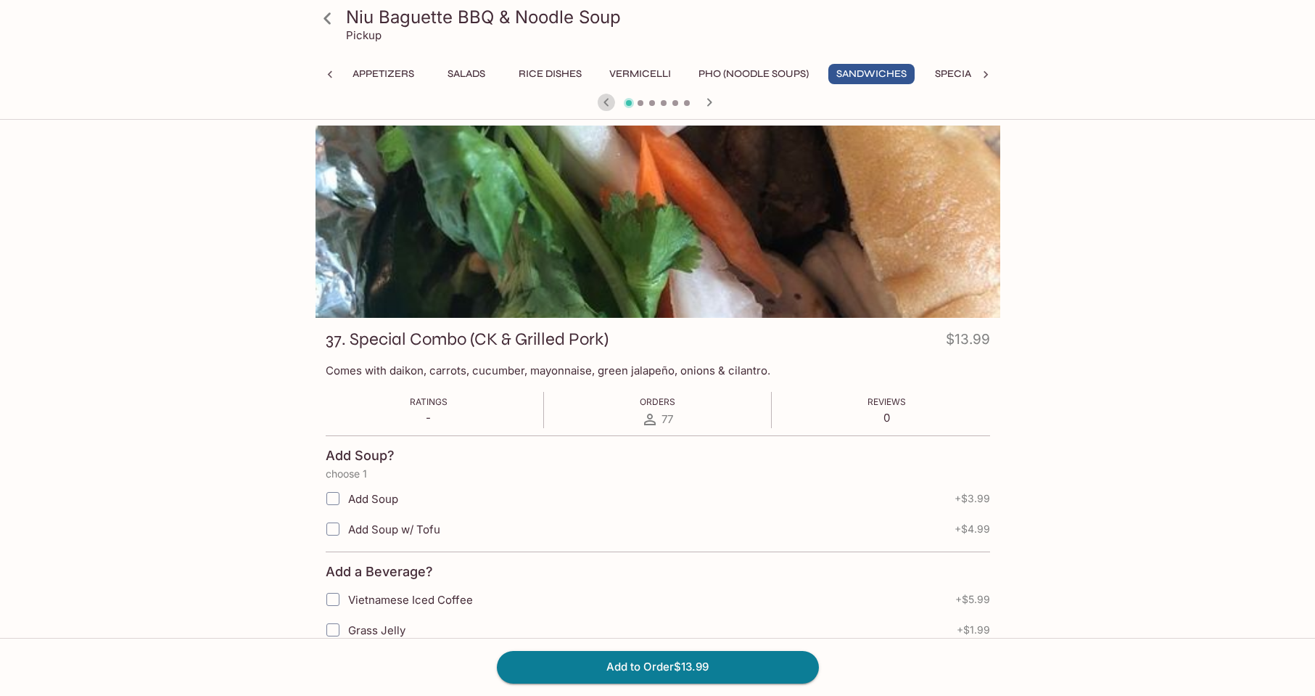
click at [606, 107] on icon "button" at bounding box center [606, 102] width 17 height 17
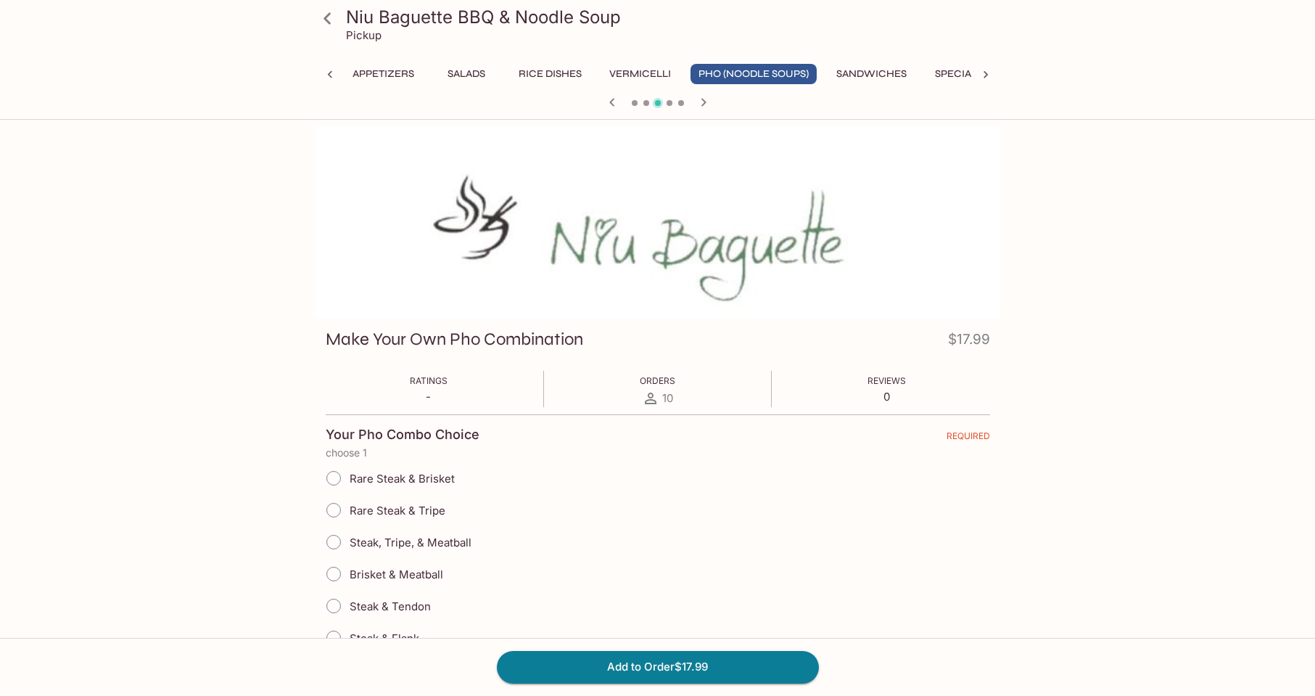
click at [706, 103] on icon "button" at bounding box center [703, 102] width 17 height 17
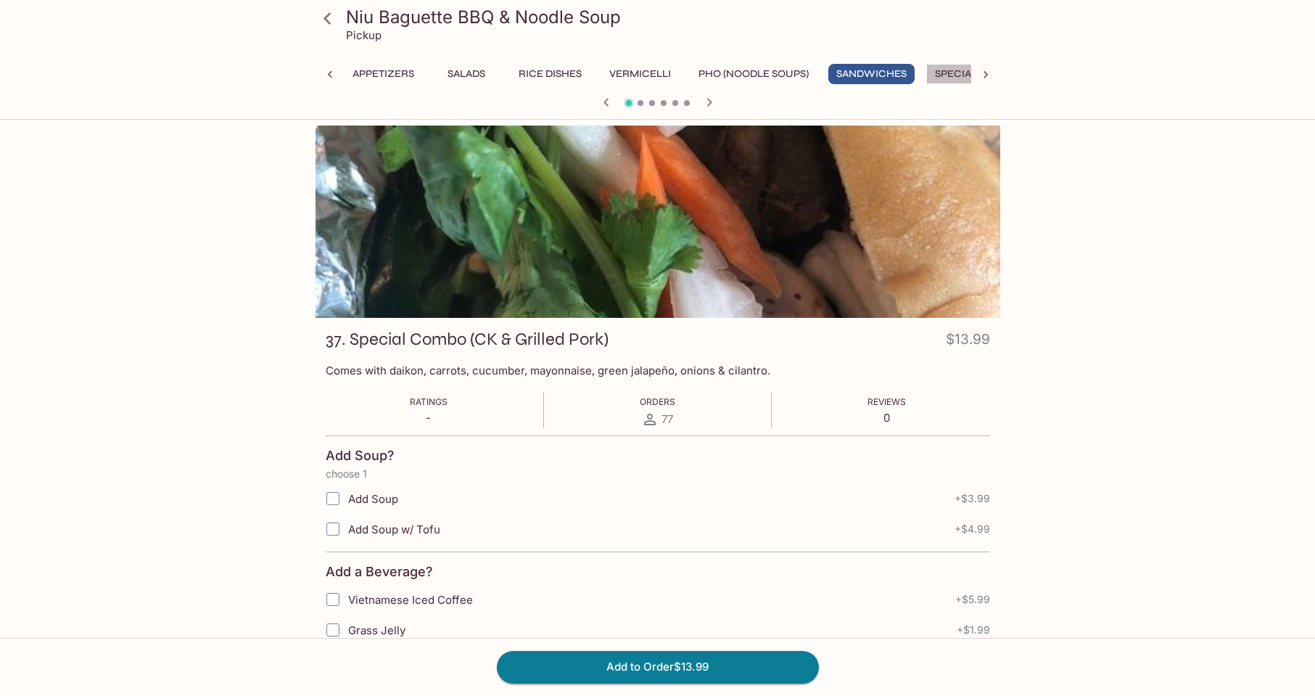
click at [955, 68] on button "Specials" at bounding box center [958, 74] width 65 height 20
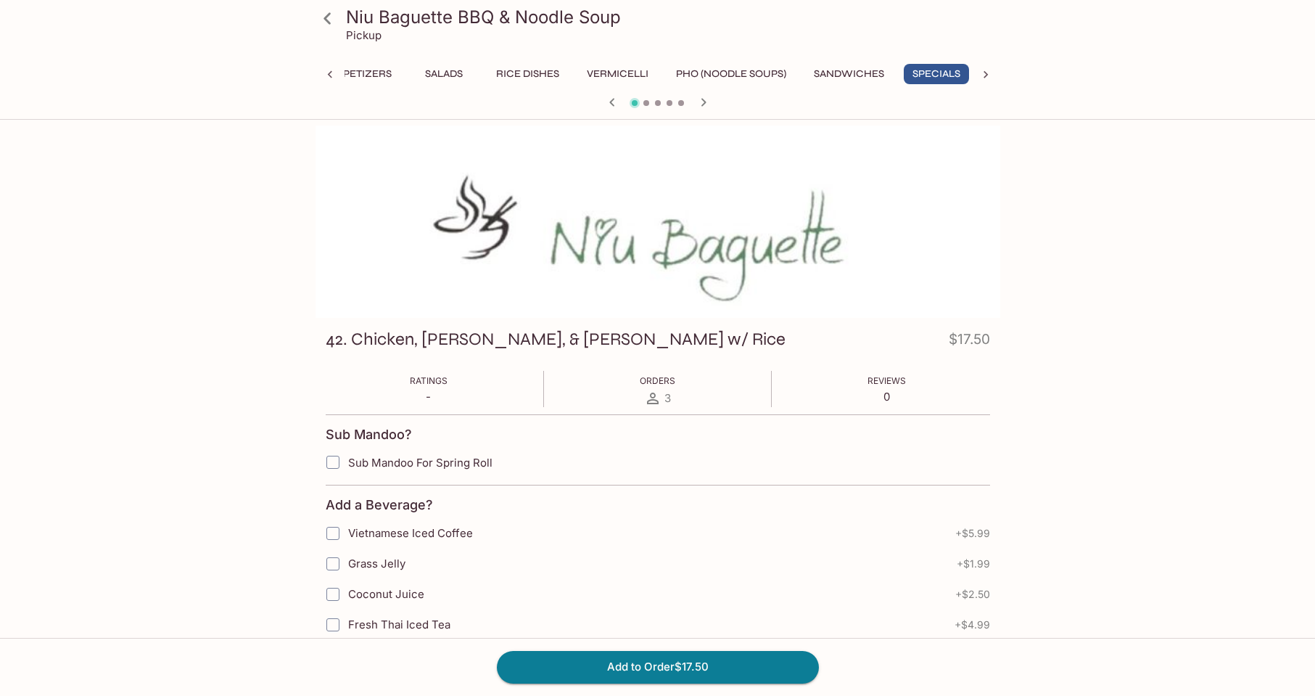
scroll to position [0, 30]
click at [874, 73] on button "Sandwiches" at bounding box center [847, 74] width 86 height 20
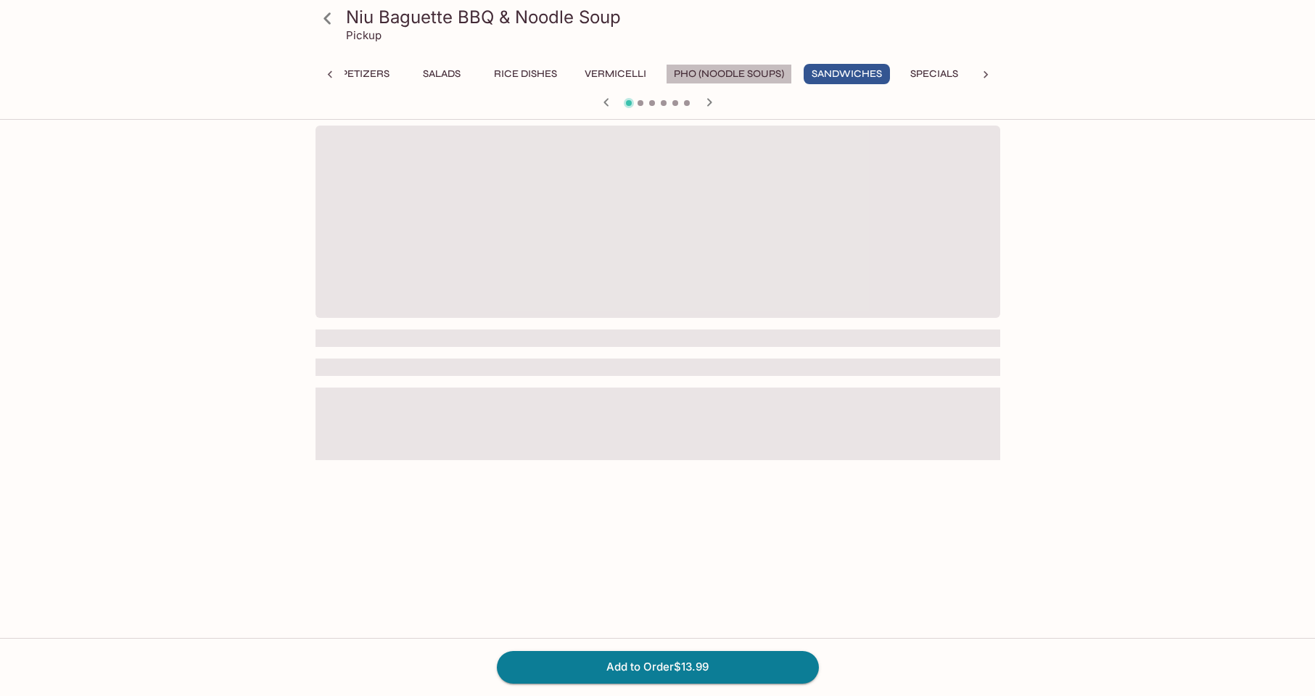
click at [736, 73] on button "Pho (Noodle Soups)" at bounding box center [729, 74] width 126 height 20
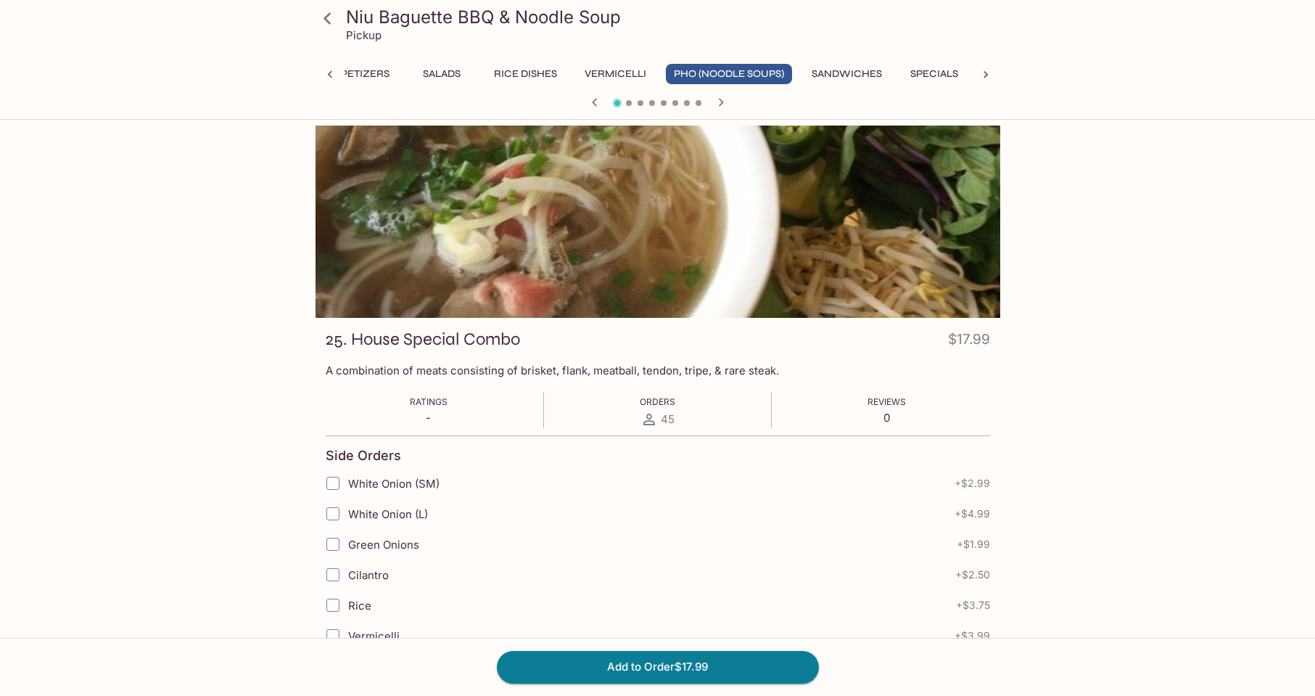
click at [626, 66] on button "Vermicelli" at bounding box center [616, 74] width 78 height 20
